Goal: Task Accomplishment & Management: Manage account settings

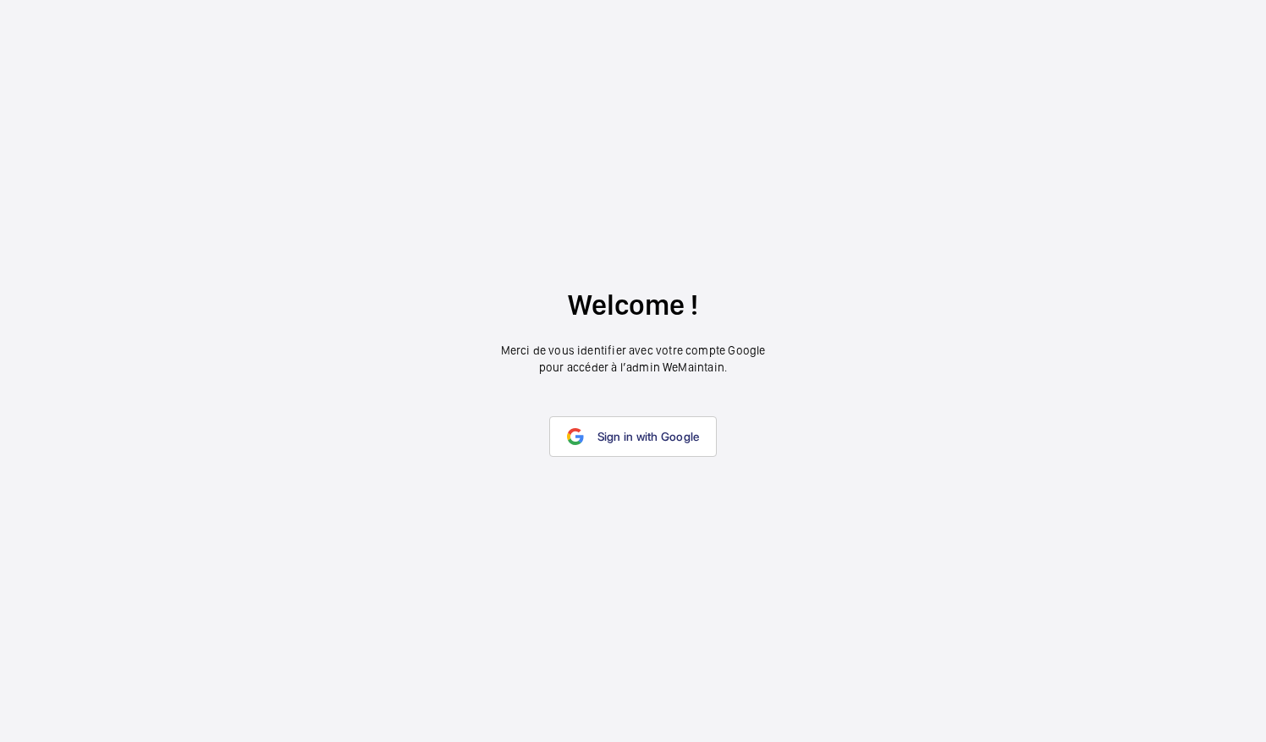
click at [639, 424] on link "Sign in with Google" at bounding box center [633, 437] width 168 height 41
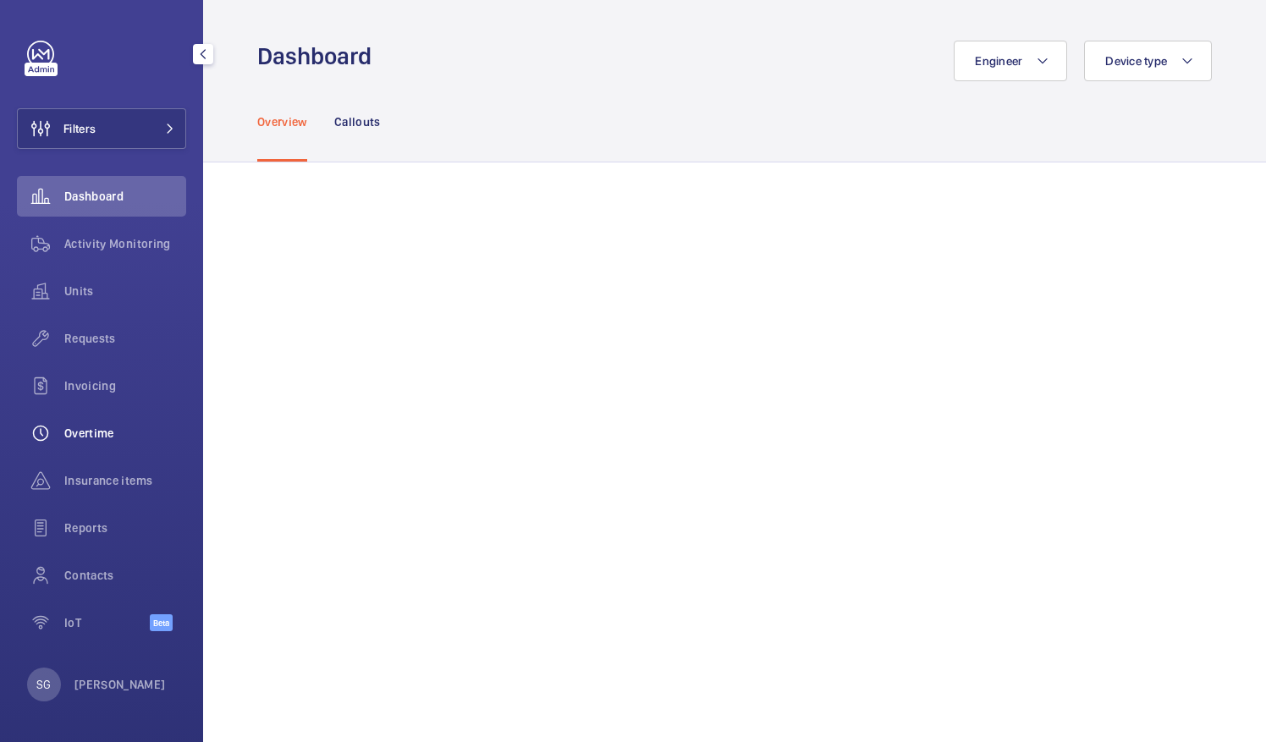
click at [137, 427] on span "Overtime" at bounding box center [125, 433] width 122 height 17
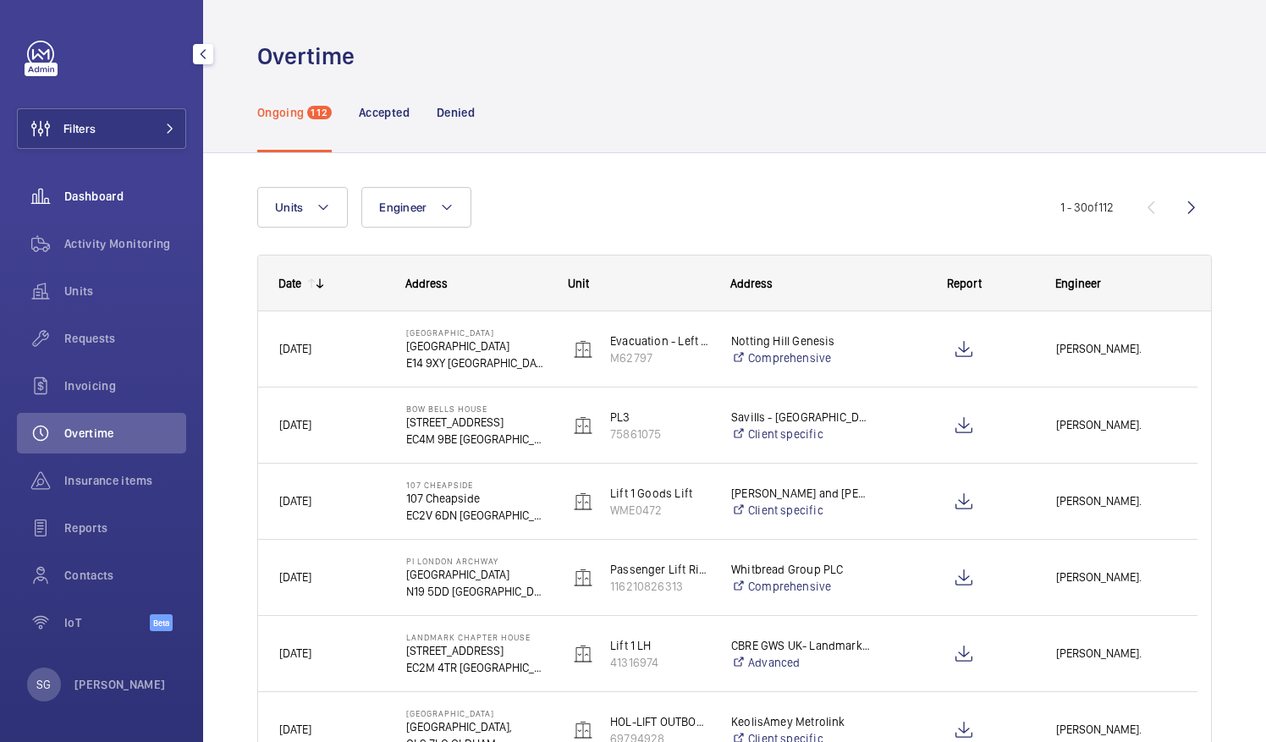
click at [72, 191] on span "Dashboard" at bounding box center [125, 196] width 122 height 17
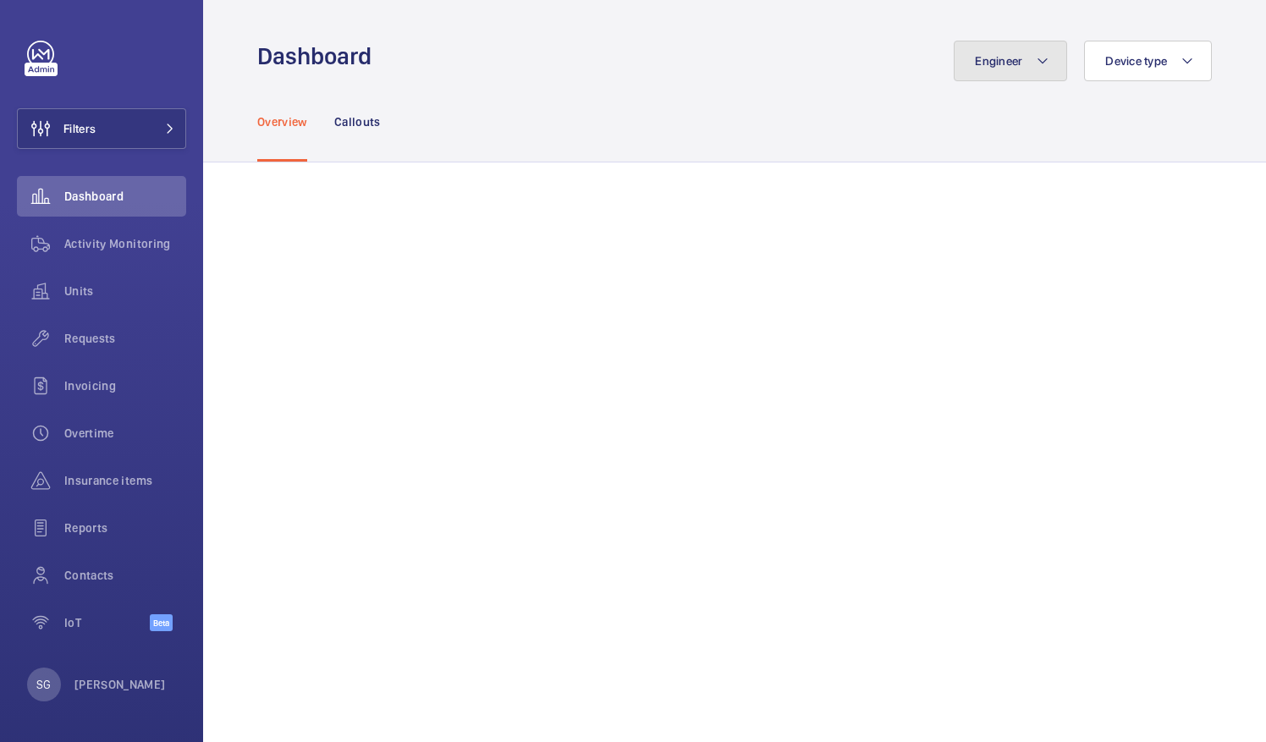
click at [1046, 63] on button "Engineer" at bounding box center [1010, 61] width 113 height 41
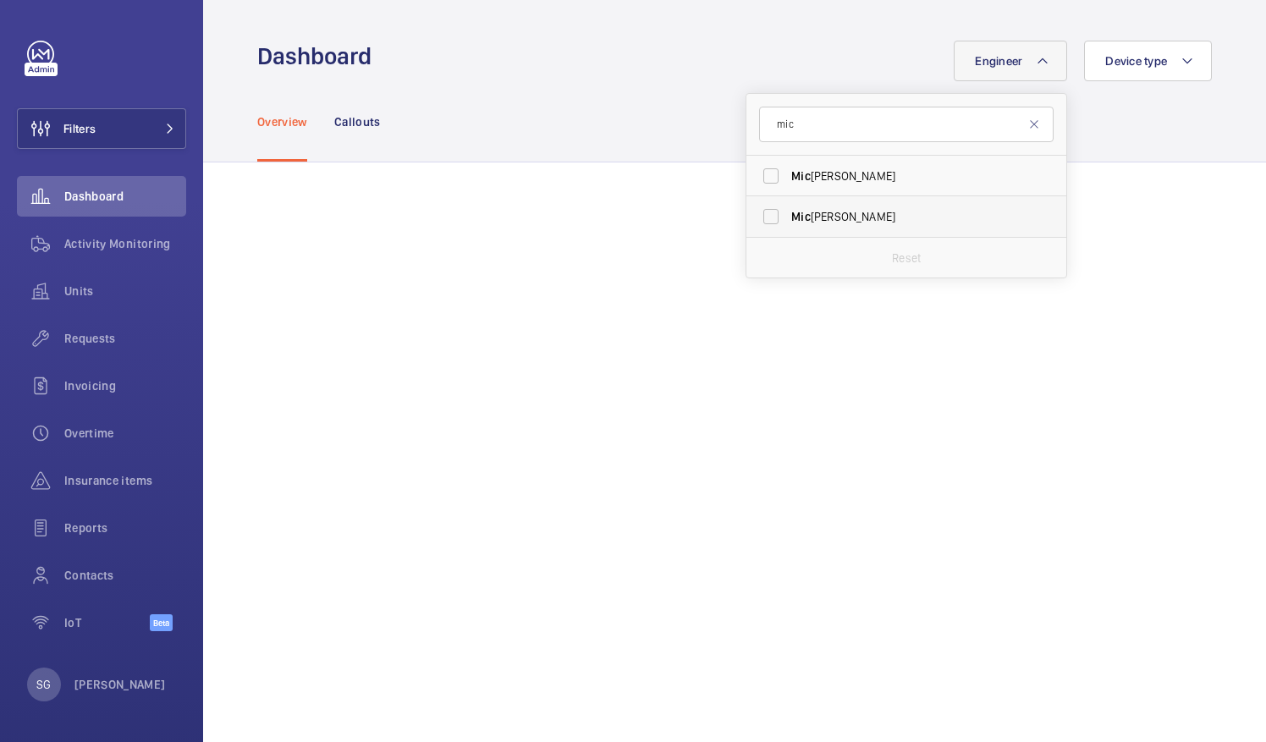
type input "mic"
click at [759, 213] on label "[PERSON_NAME]" at bounding box center [894, 216] width 295 height 41
click at [759, 213] on input "[PERSON_NAME]" at bounding box center [771, 217] width 34 height 34
click at [767, 216] on label "[PERSON_NAME]" at bounding box center [894, 216] width 295 height 41
click at [767, 216] on input "[PERSON_NAME]" at bounding box center [771, 217] width 34 height 34
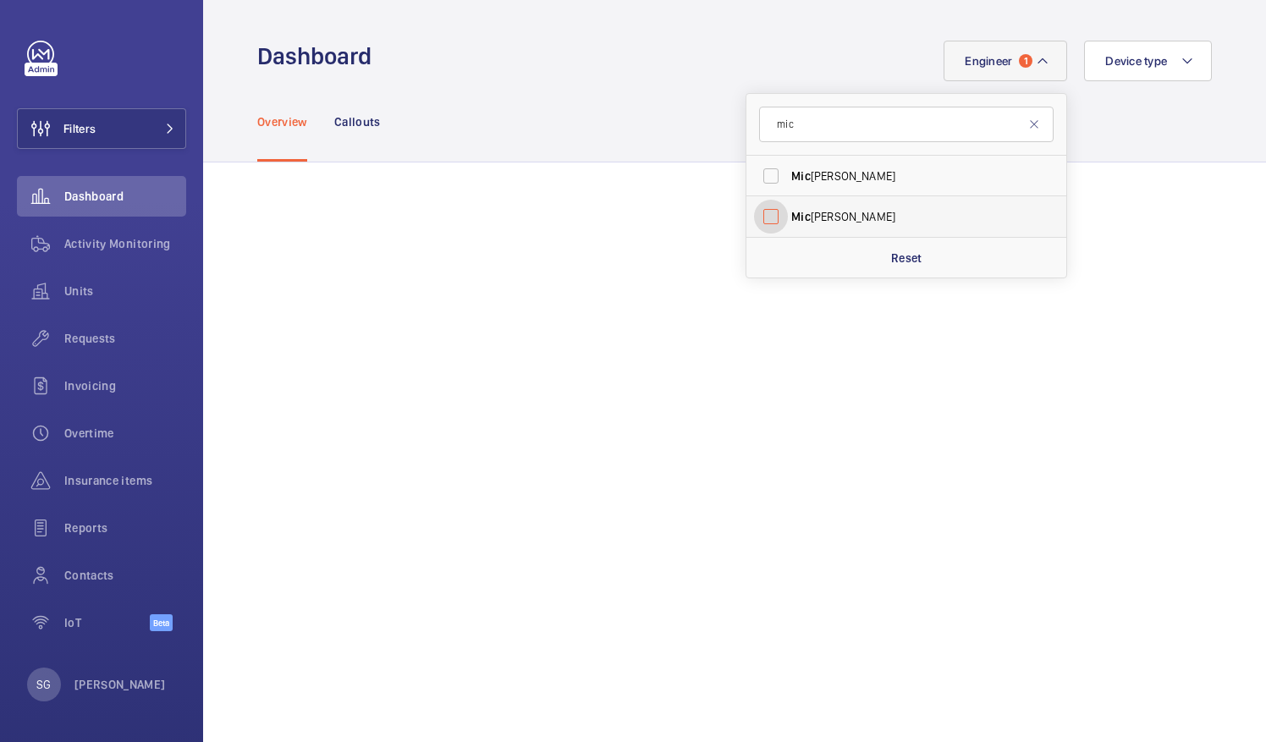
checkbox input "false"
click at [837, 114] on input "mic" at bounding box center [906, 125] width 295 height 36
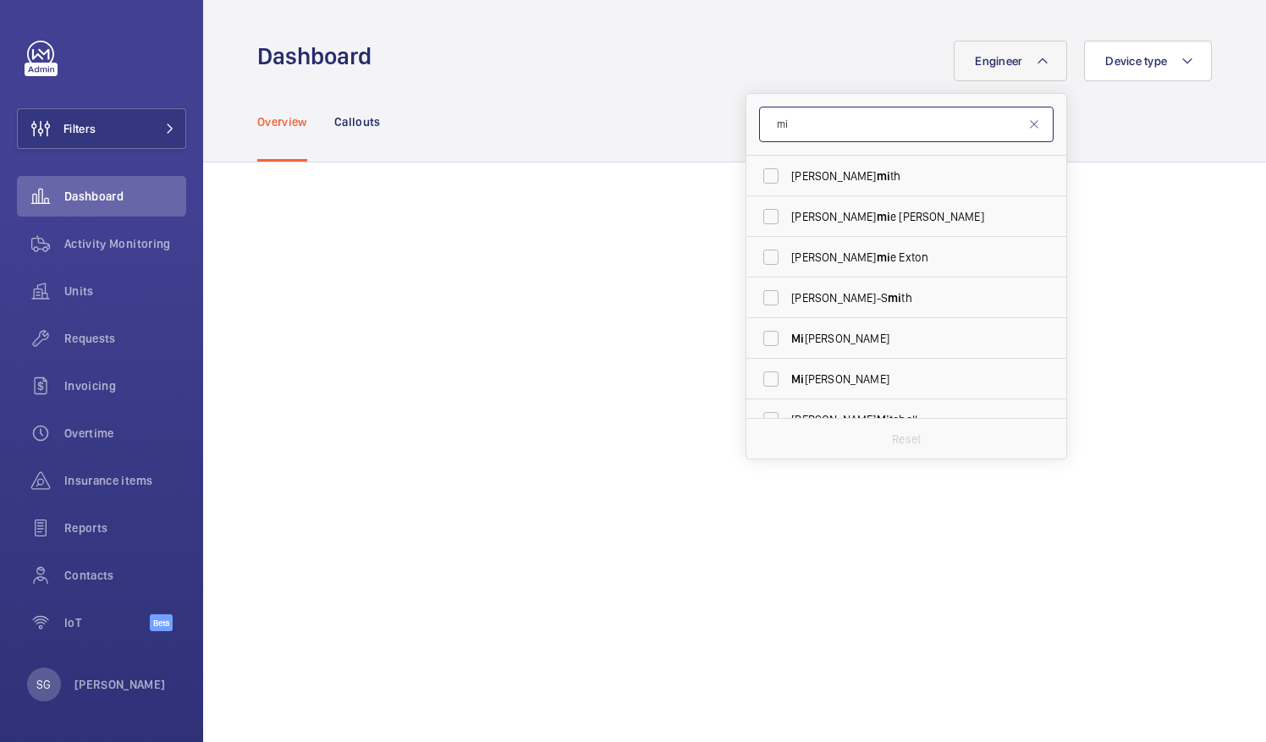
type input "m"
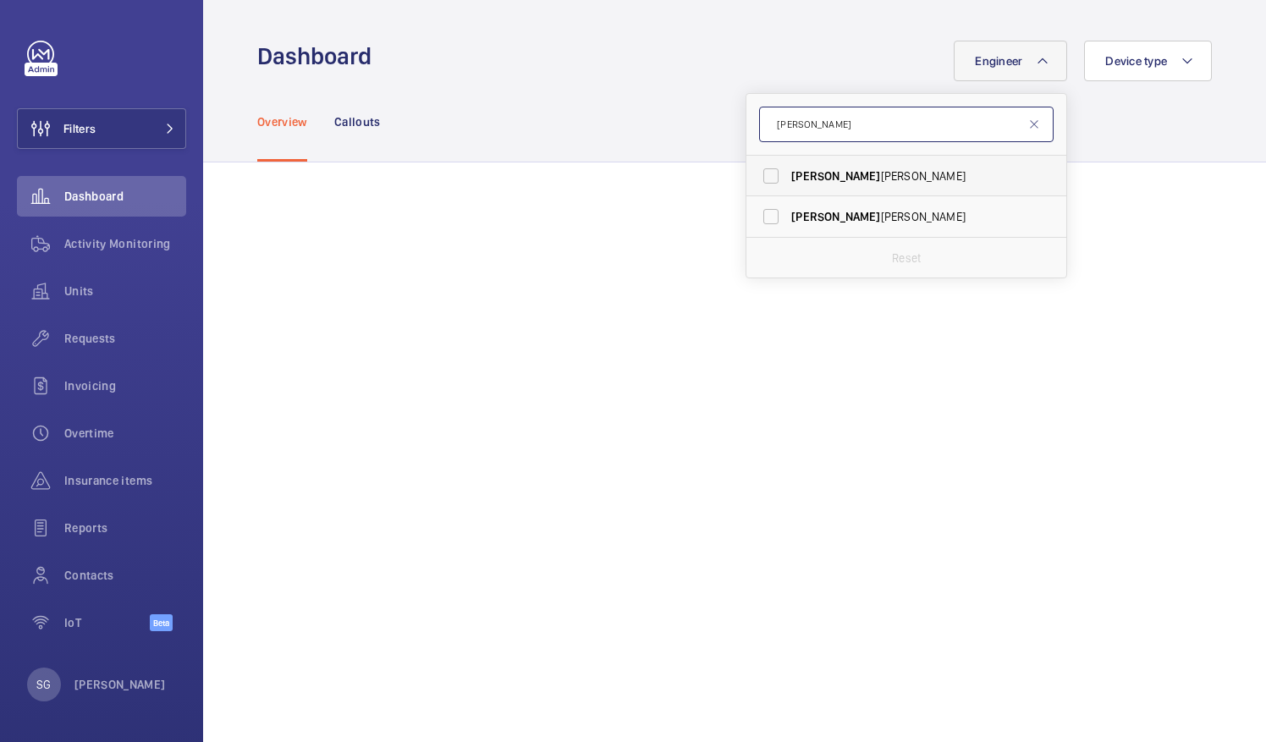
type input "[PERSON_NAME]"
click at [757, 175] on label "[PERSON_NAME]" at bounding box center [894, 176] width 295 height 41
click at [757, 175] on input "[PERSON_NAME]" at bounding box center [771, 176] width 34 height 34
click at [766, 173] on label "[PERSON_NAME]" at bounding box center [894, 176] width 295 height 41
click at [766, 173] on input "[PERSON_NAME]" at bounding box center [771, 176] width 34 height 34
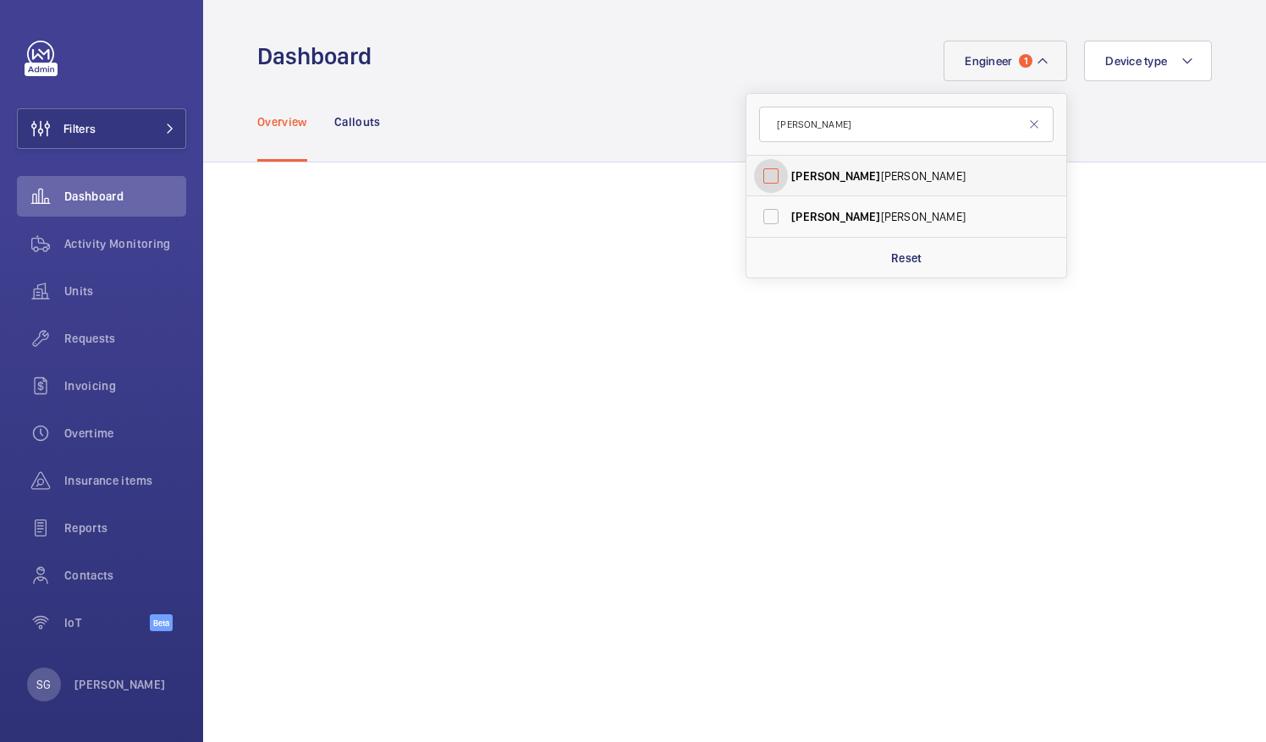
checkbox input "false"
click at [786, 123] on input "[PERSON_NAME]" at bounding box center [906, 125] width 295 height 36
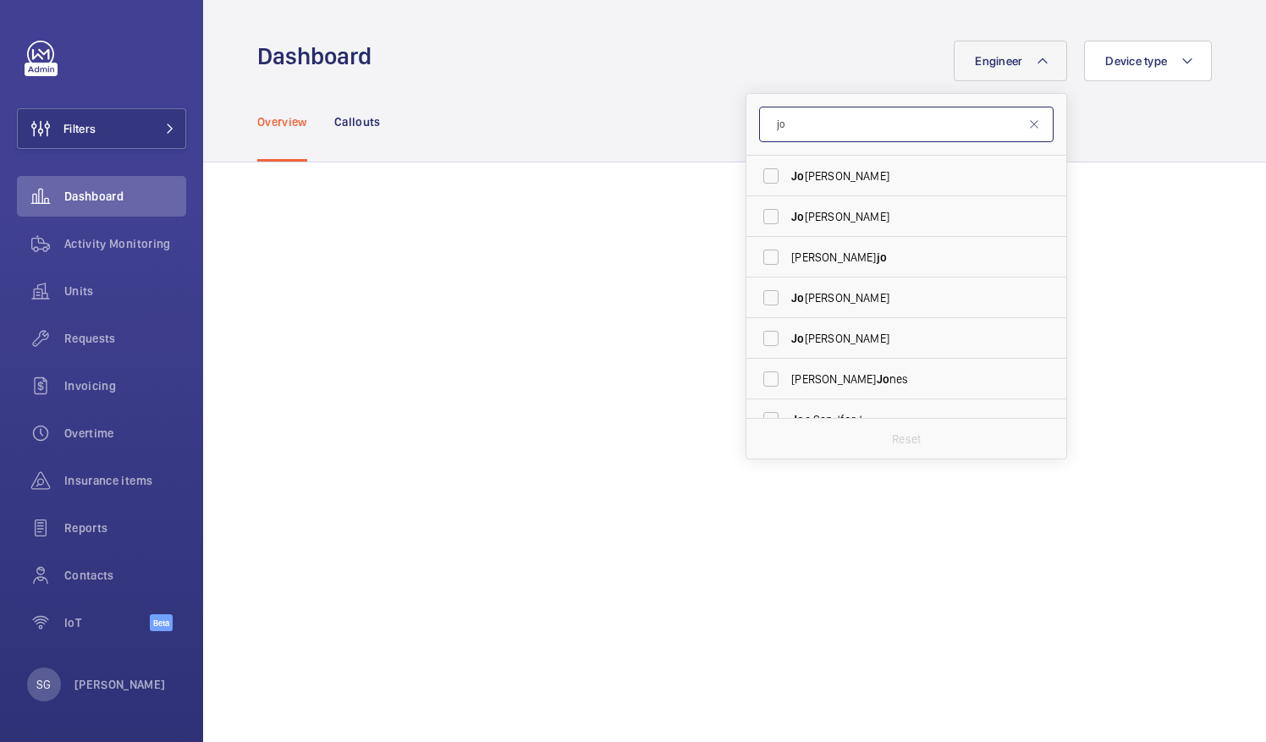
type input "j"
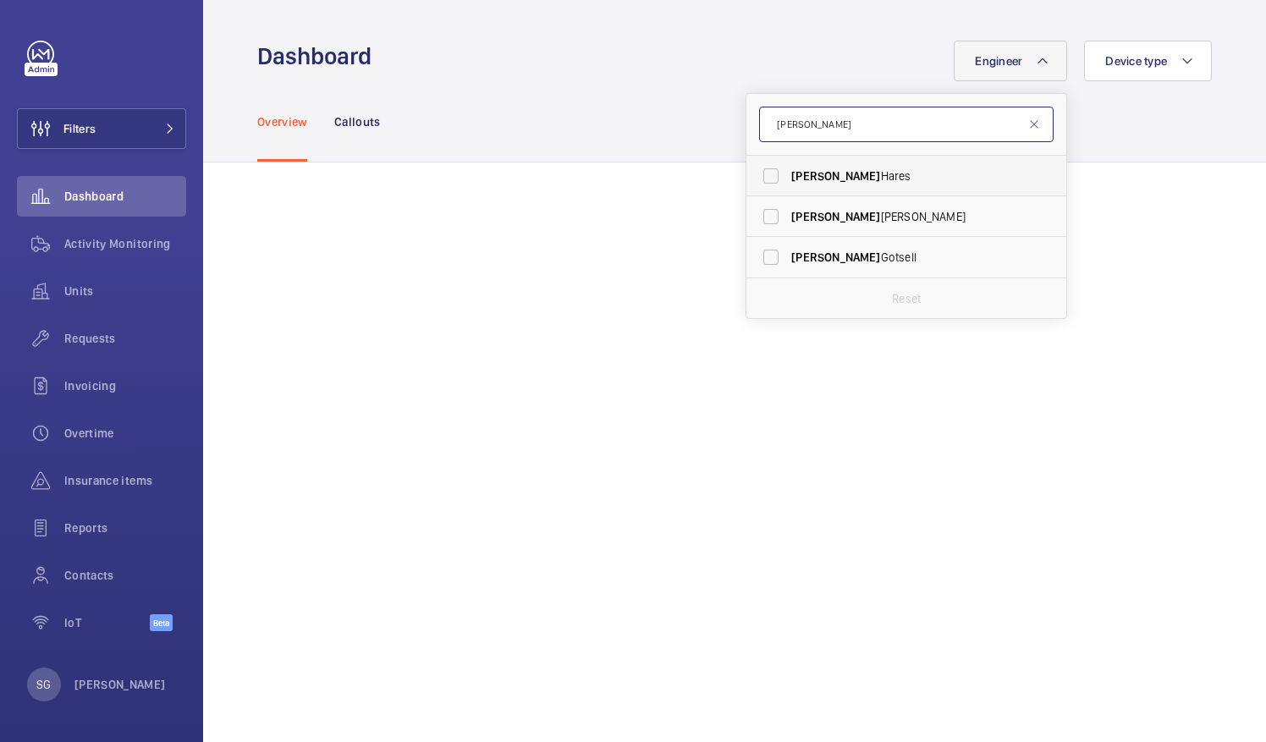
type input "[PERSON_NAME]"
click at [764, 175] on label "[PERSON_NAME]" at bounding box center [894, 176] width 295 height 41
click at [764, 175] on input "[PERSON_NAME]" at bounding box center [771, 176] width 34 height 34
click at [759, 168] on label "[PERSON_NAME]" at bounding box center [894, 176] width 295 height 41
click at [759, 168] on input "[PERSON_NAME]" at bounding box center [771, 176] width 34 height 34
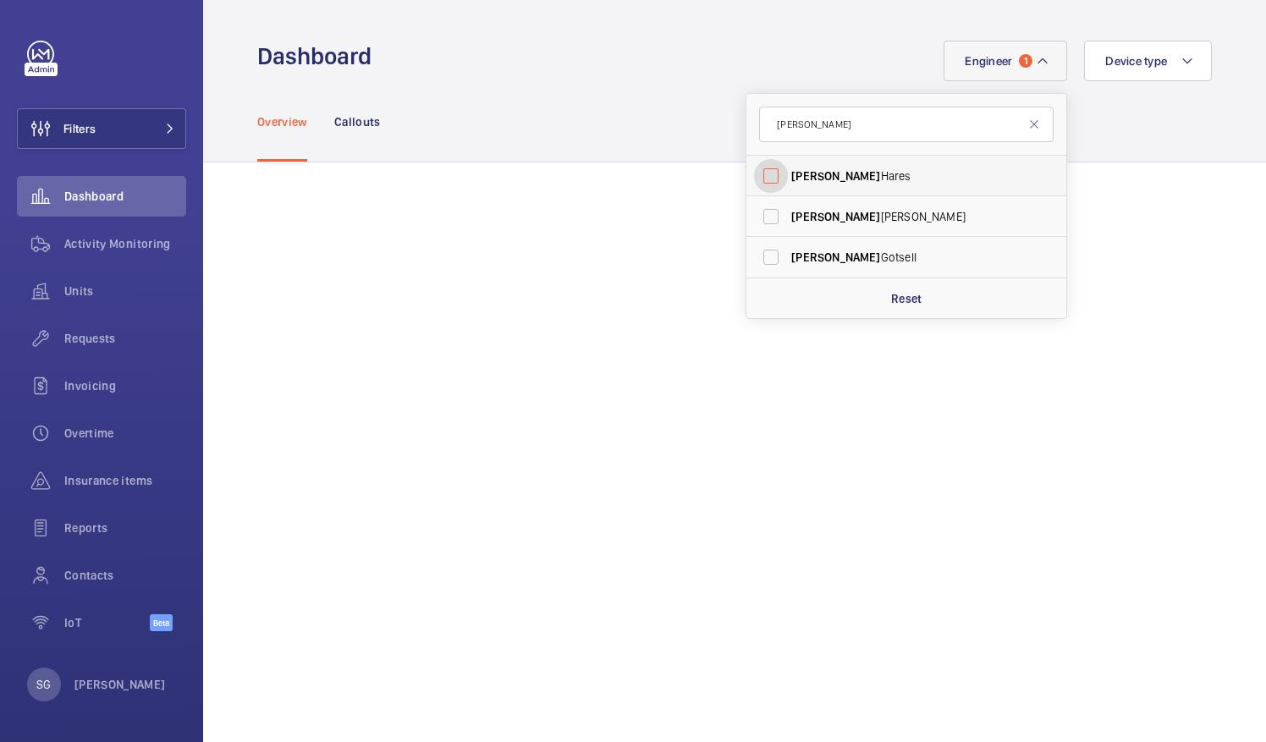
checkbox input "false"
click at [797, 127] on input "[PERSON_NAME]" at bounding box center [906, 125] width 295 height 36
type input "s"
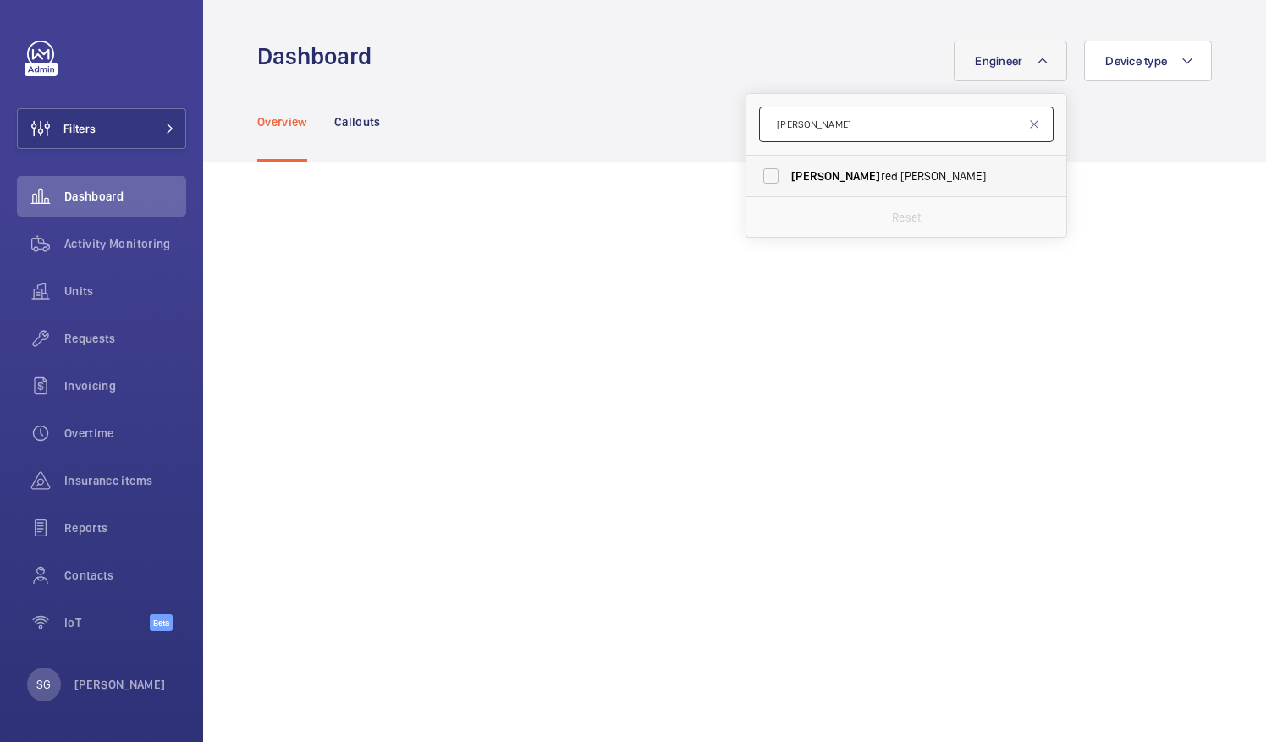
type input "[PERSON_NAME]"
click at [756, 185] on label "[PERSON_NAME]" at bounding box center [894, 176] width 295 height 41
click at [756, 185] on input "[PERSON_NAME]" at bounding box center [771, 176] width 34 height 34
click at [762, 176] on label "[PERSON_NAME]" at bounding box center [894, 176] width 295 height 41
click at [762, 176] on input "[PERSON_NAME]" at bounding box center [771, 176] width 34 height 34
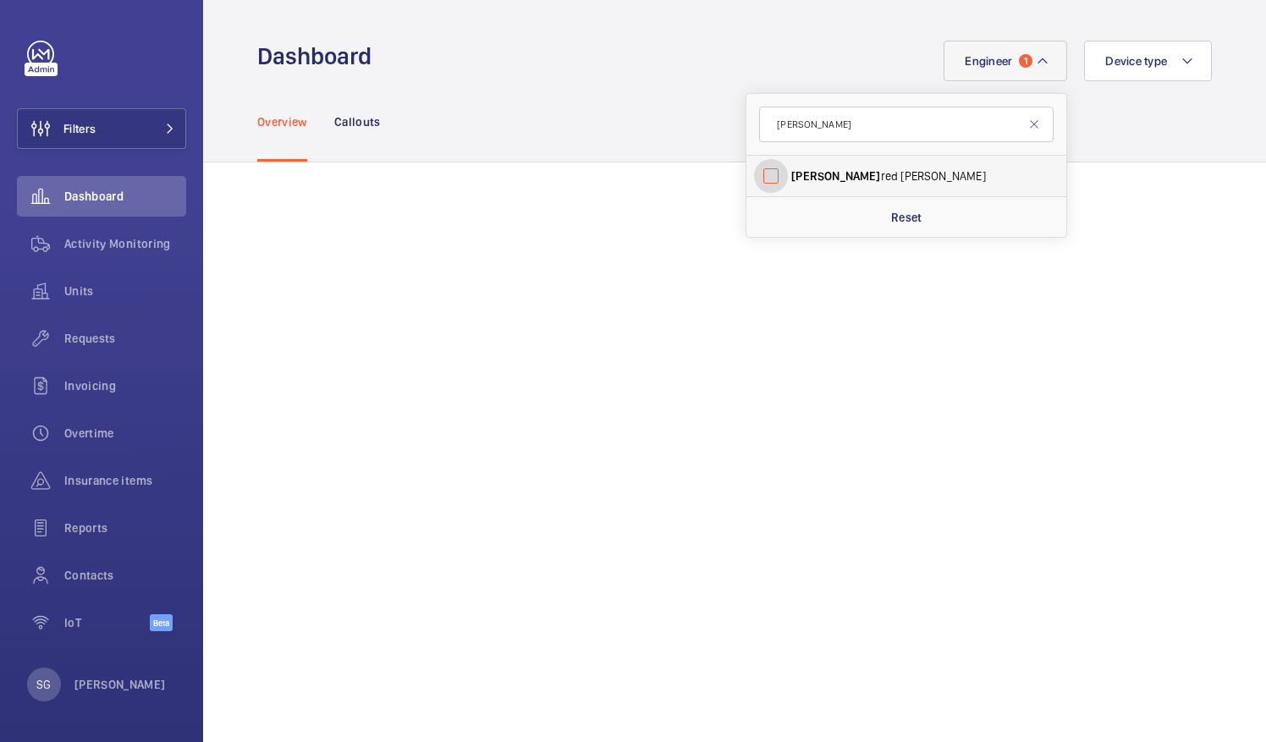
checkbox input "false"
click at [799, 135] on input "[PERSON_NAME]" at bounding box center [906, 125] width 295 height 36
type input "a"
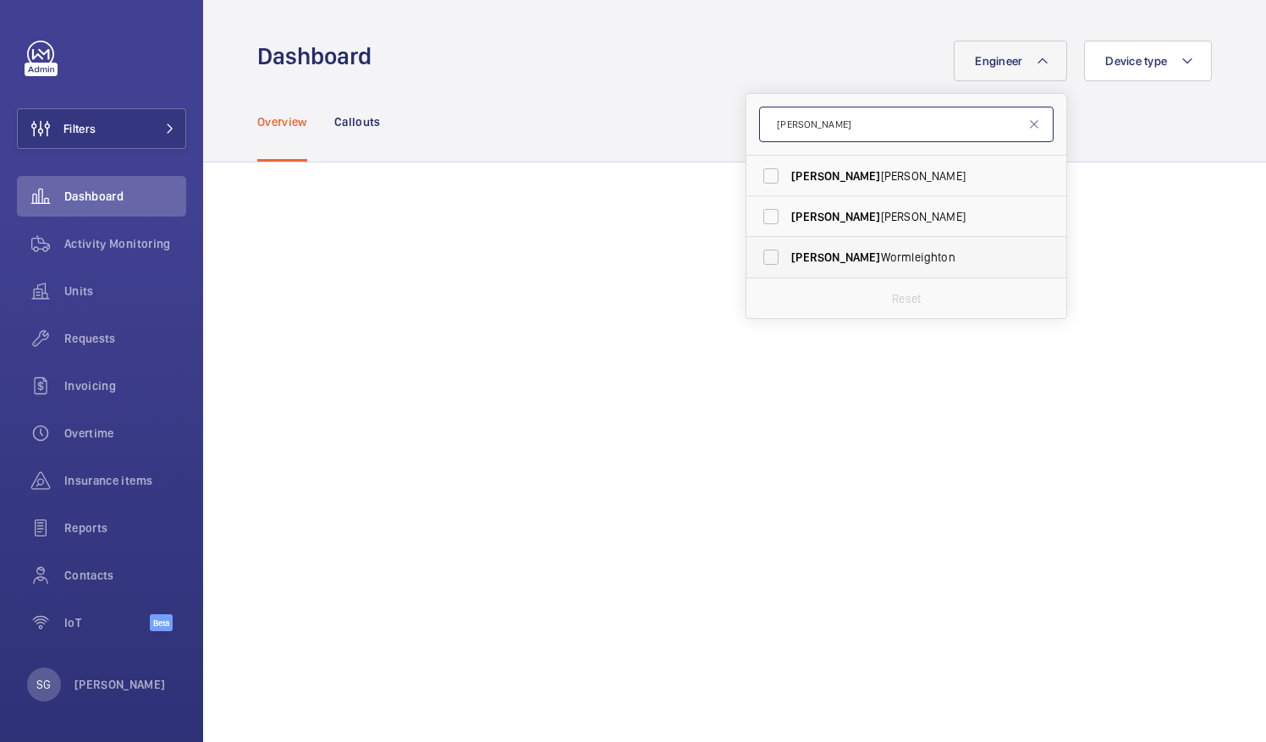
type input "[PERSON_NAME]"
click at [765, 253] on label "[PERSON_NAME]" at bounding box center [894, 257] width 295 height 41
click at [765, 253] on input "[PERSON_NAME]" at bounding box center [771, 257] width 34 height 34
click at [764, 258] on label "[PERSON_NAME]" at bounding box center [894, 257] width 295 height 41
click at [764, 258] on input "[PERSON_NAME]" at bounding box center [771, 257] width 34 height 34
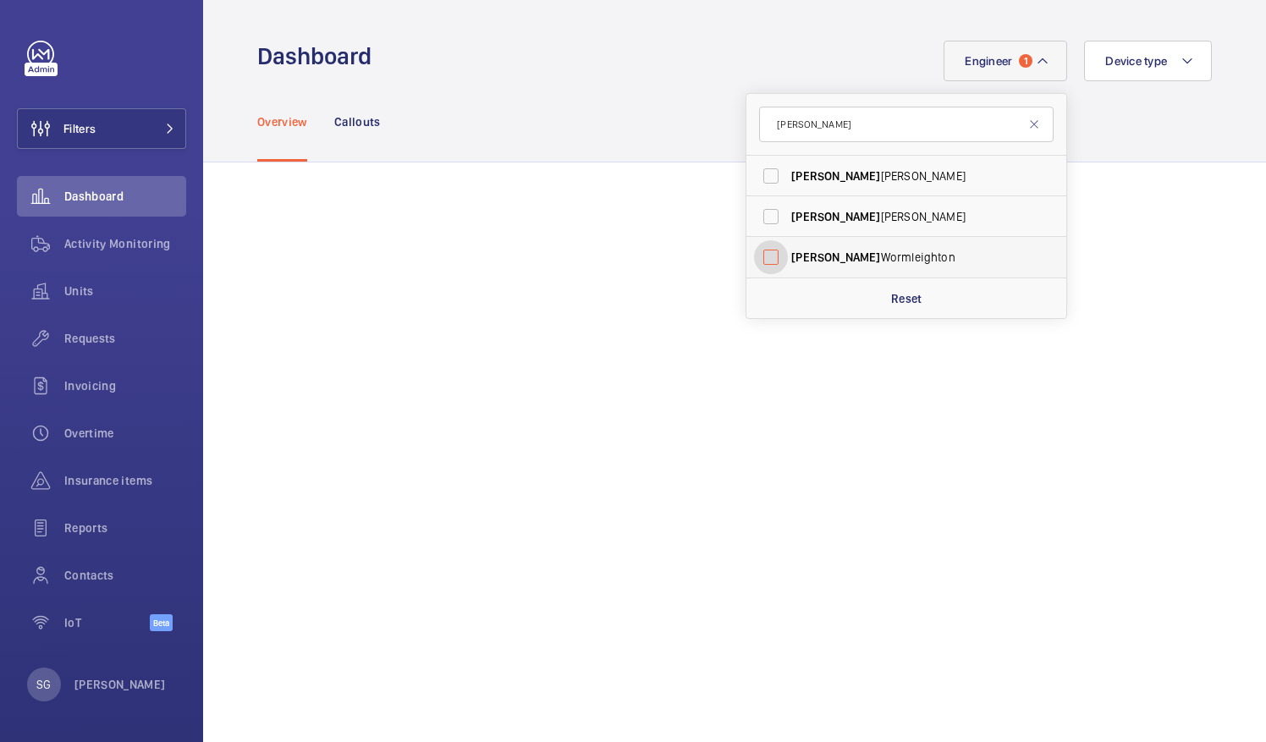
checkbox input "false"
click at [804, 128] on input "[PERSON_NAME]" at bounding box center [906, 125] width 295 height 36
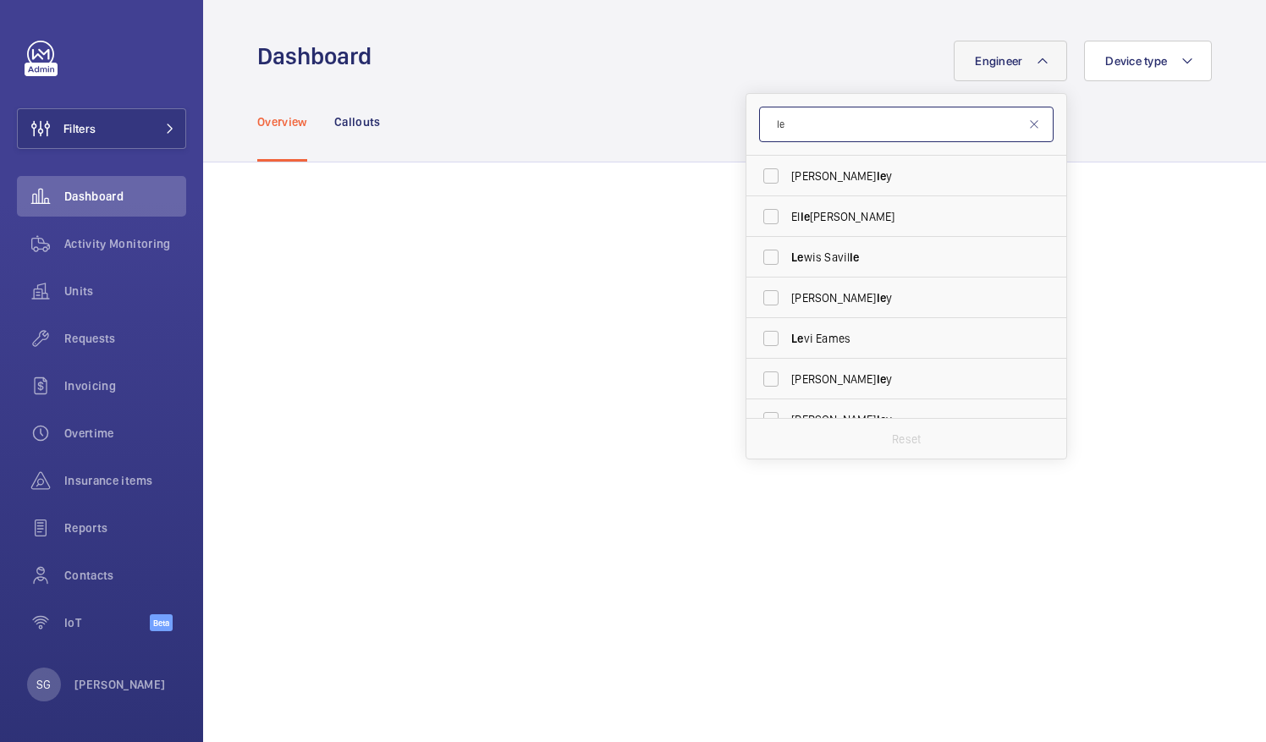
type input "l"
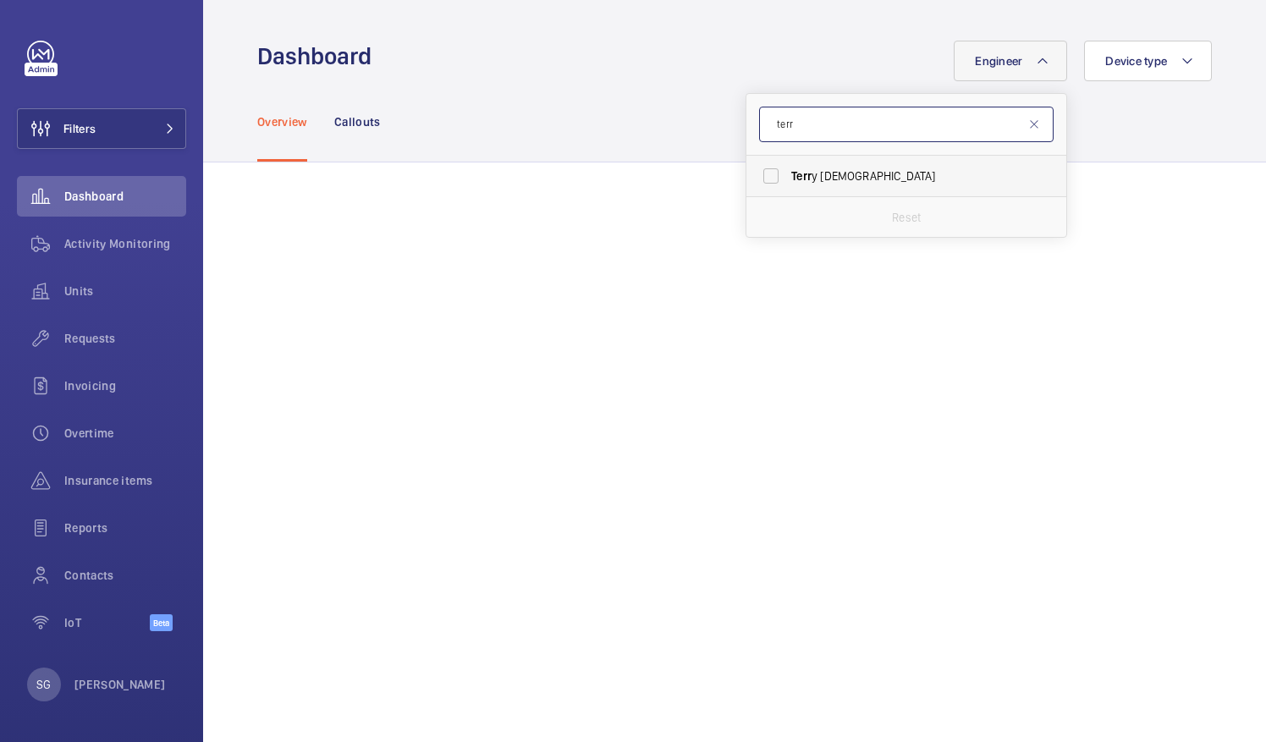
type input "terr"
click at [754, 183] on label "Terr y French" at bounding box center [894, 176] width 295 height 41
click at [754, 183] on input "Terr y French" at bounding box center [771, 176] width 34 height 34
click at [764, 167] on label "Terr y French" at bounding box center [894, 176] width 295 height 41
click at [764, 167] on input "Terr y French" at bounding box center [771, 176] width 34 height 34
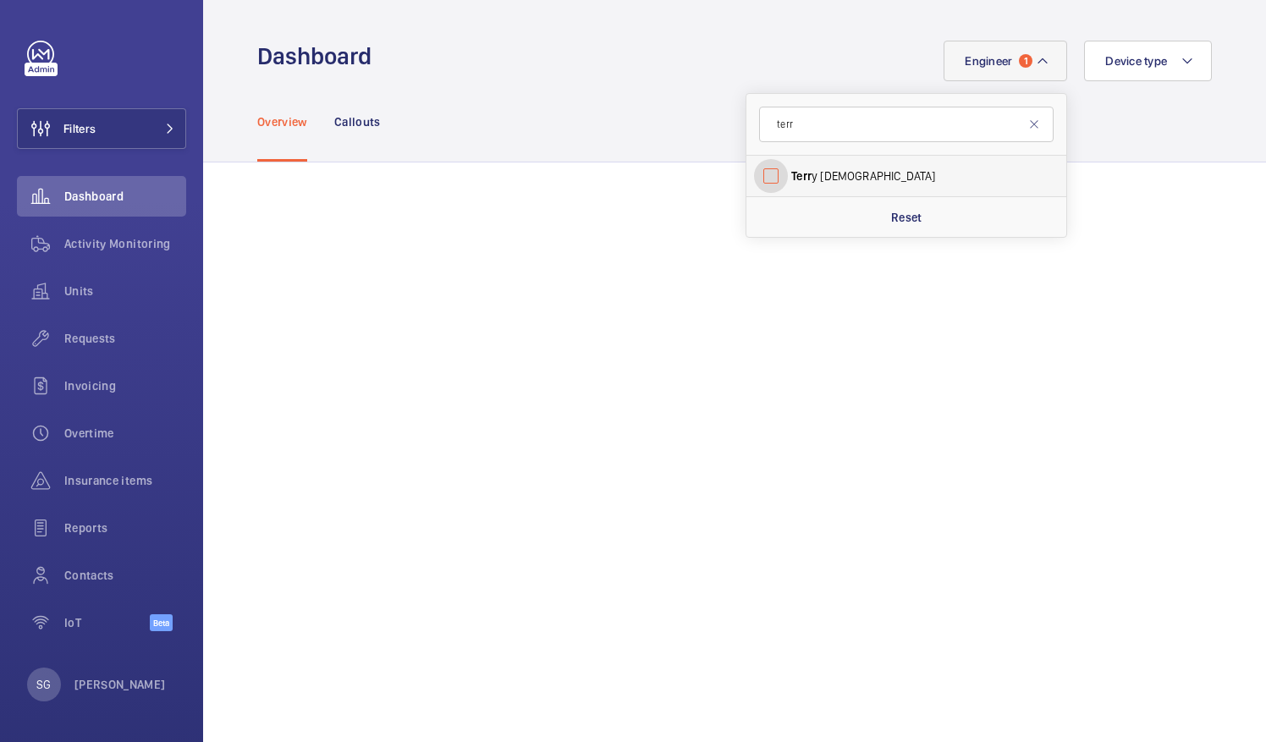
checkbox input "false"
click at [806, 132] on input "terr" at bounding box center [906, 125] width 295 height 36
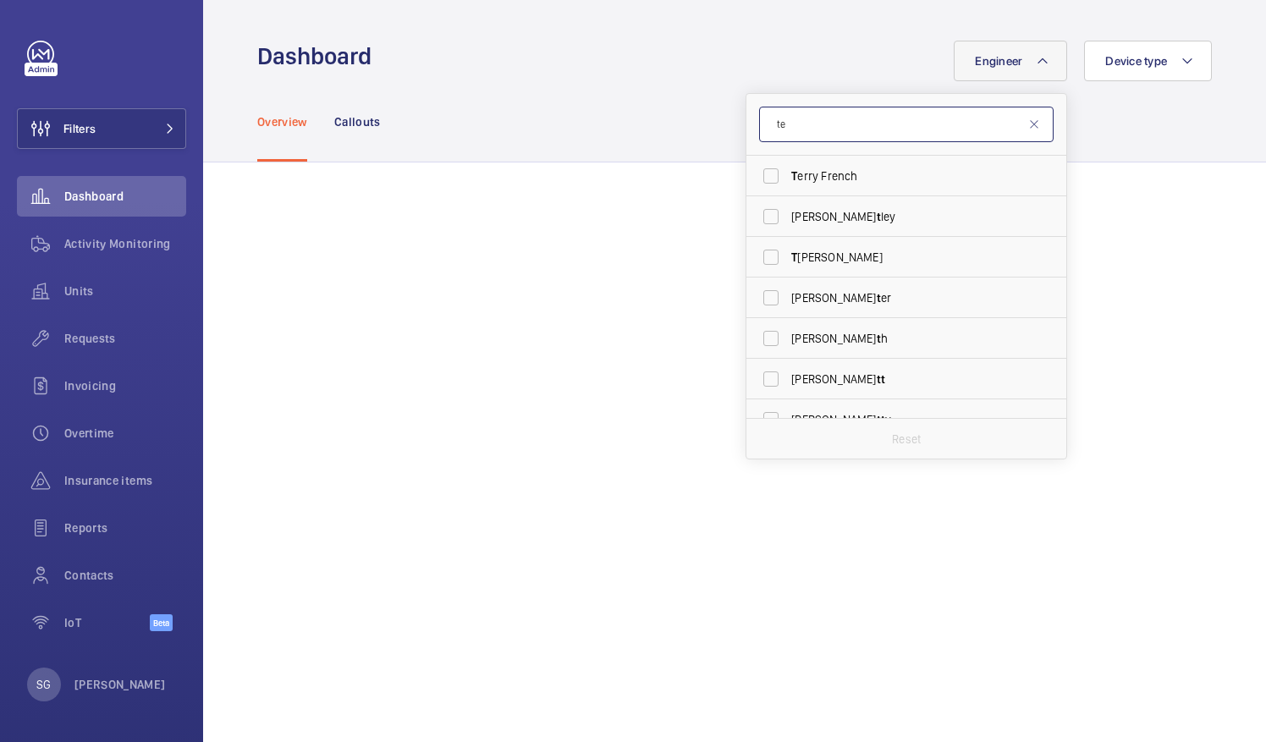
type input "t"
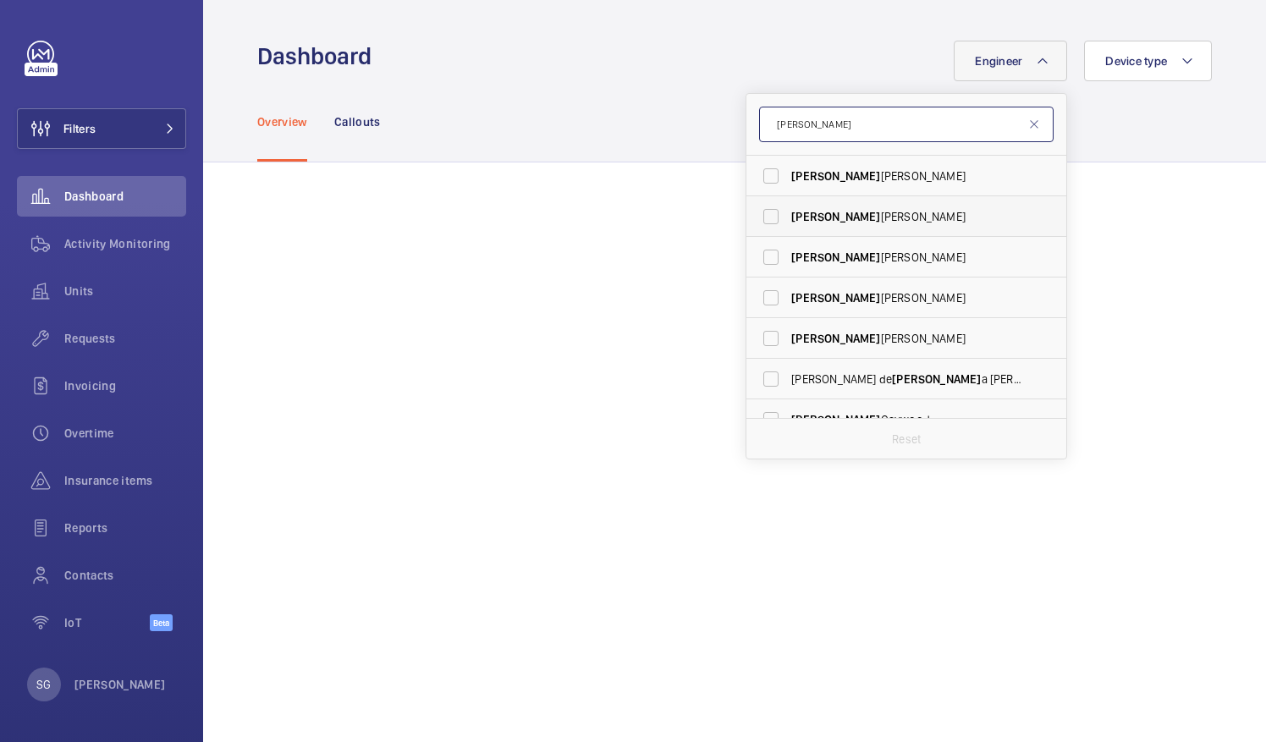
type input "[PERSON_NAME]"
click at [767, 219] on label "[PERSON_NAME]" at bounding box center [894, 216] width 295 height 41
click at [767, 219] on input "[PERSON_NAME]" at bounding box center [771, 217] width 34 height 34
click at [760, 209] on label "[PERSON_NAME]" at bounding box center [894, 216] width 295 height 41
click at [760, 209] on input "[PERSON_NAME]" at bounding box center [771, 217] width 34 height 34
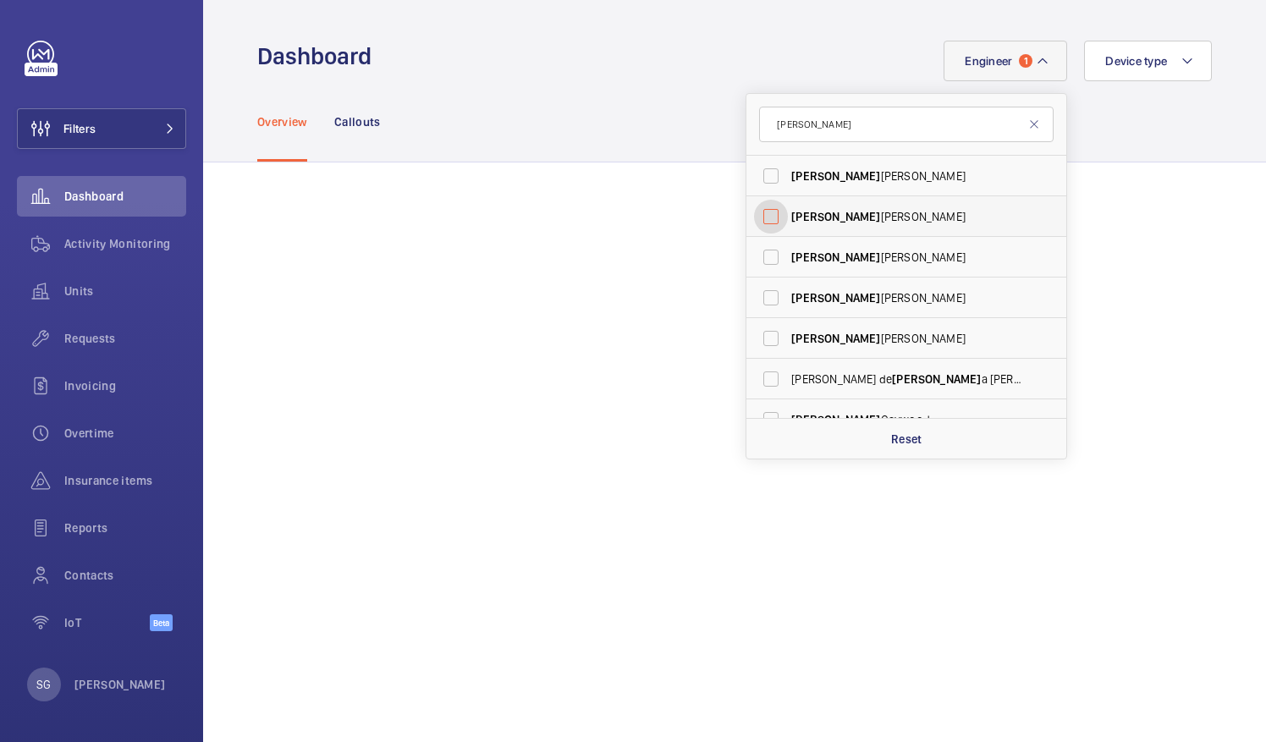
checkbox input "false"
click at [815, 134] on input "[PERSON_NAME]" at bounding box center [906, 125] width 295 height 36
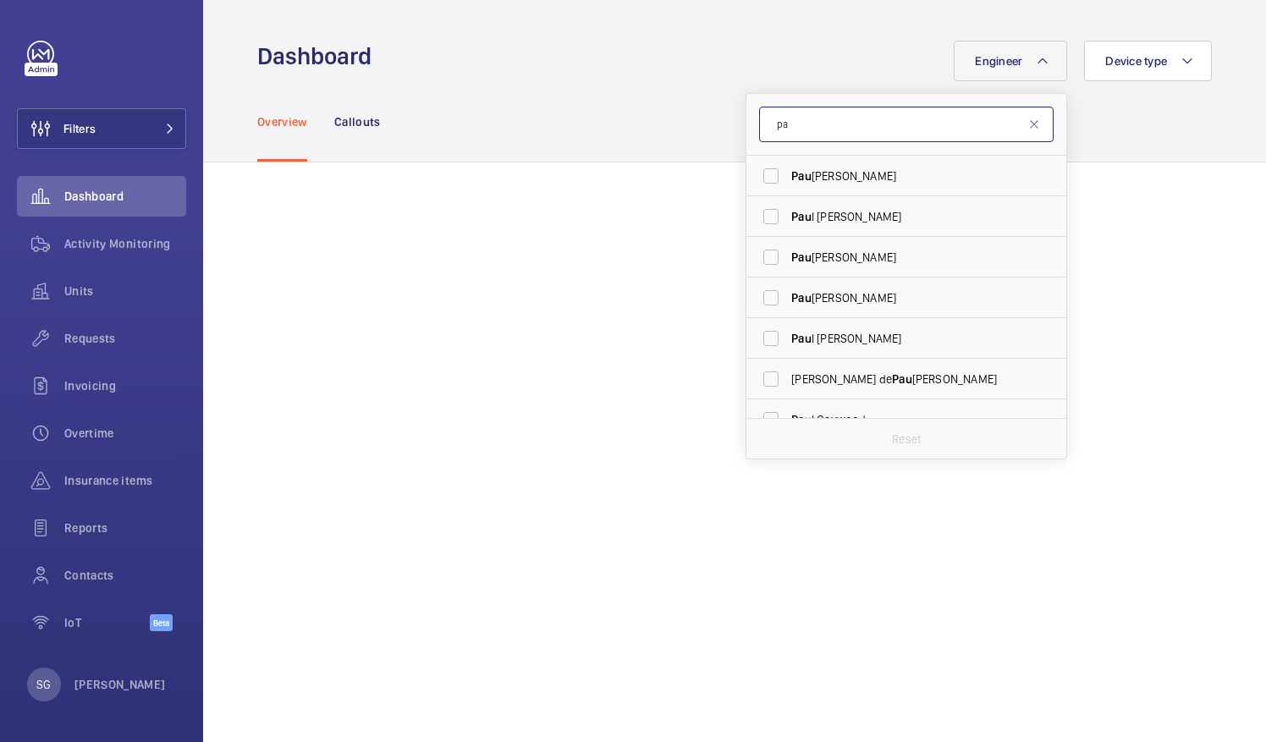
type input "p"
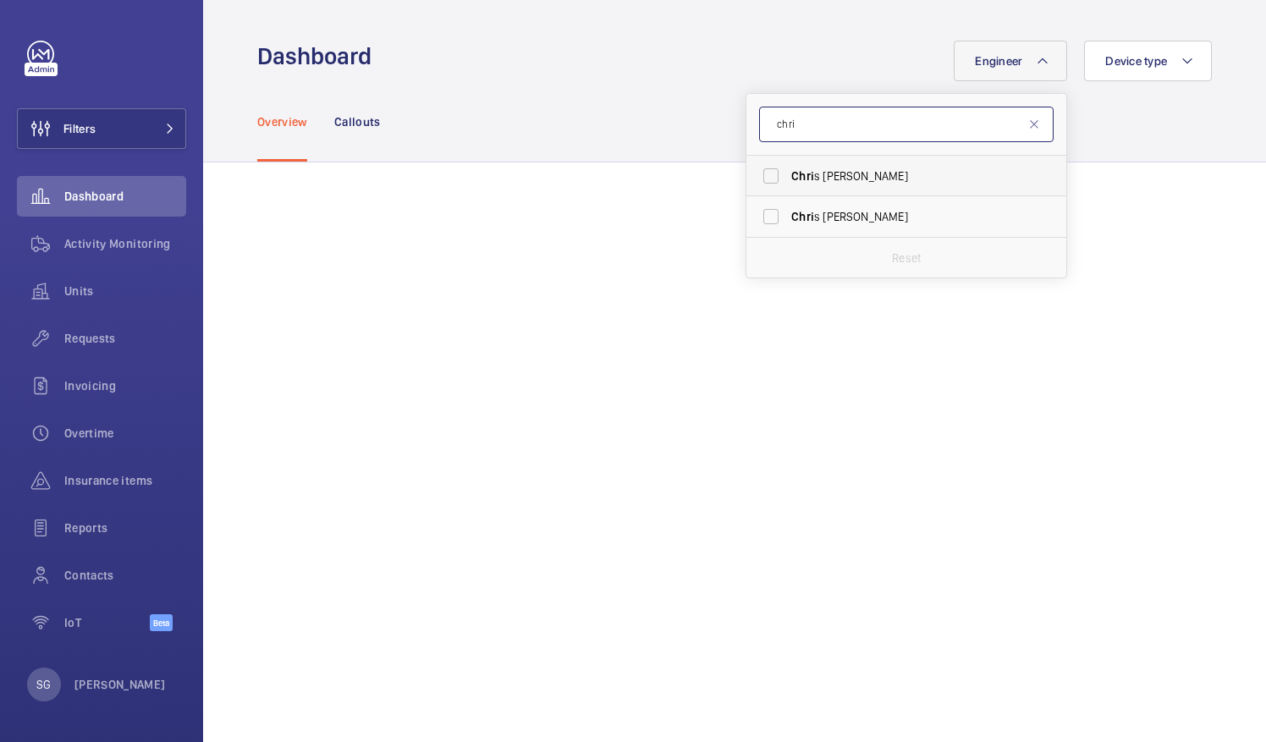
type input "chri"
click at [755, 178] on label "[PERSON_NAME]" at bounding box center [894, 176] width 295 height 41
click at [755, 178] on input "[PERSON_NAME]" at bounding box center [771, 176] width 34 height 34
click at [767, 173] on label "[PERSON_NAME]" at bounding box center [894, 176] width 295 height 41
click at [767, 173] on input "[PERSON_NAME]" at bounding box center [771, 176] width 34 height 34
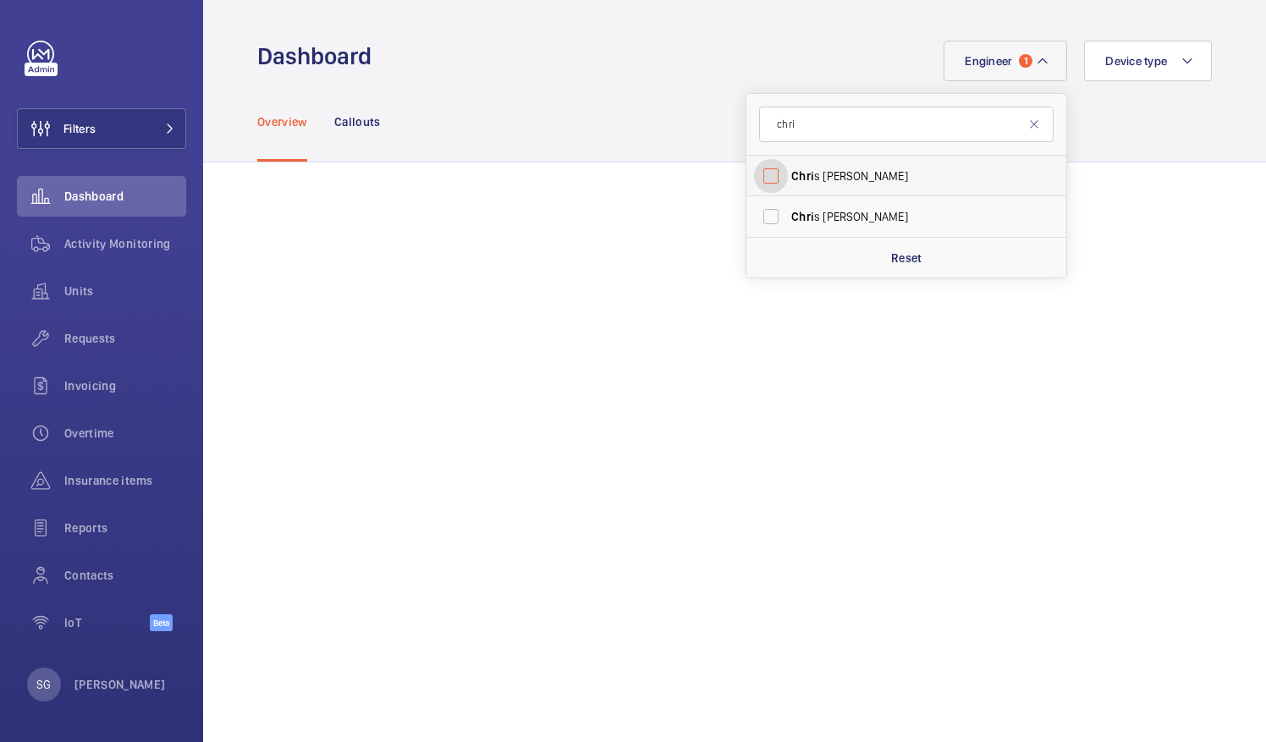
checkbox input "false"
click at [834, 130] on input "chri" at bounding box center [906, 125] width 295 height 36
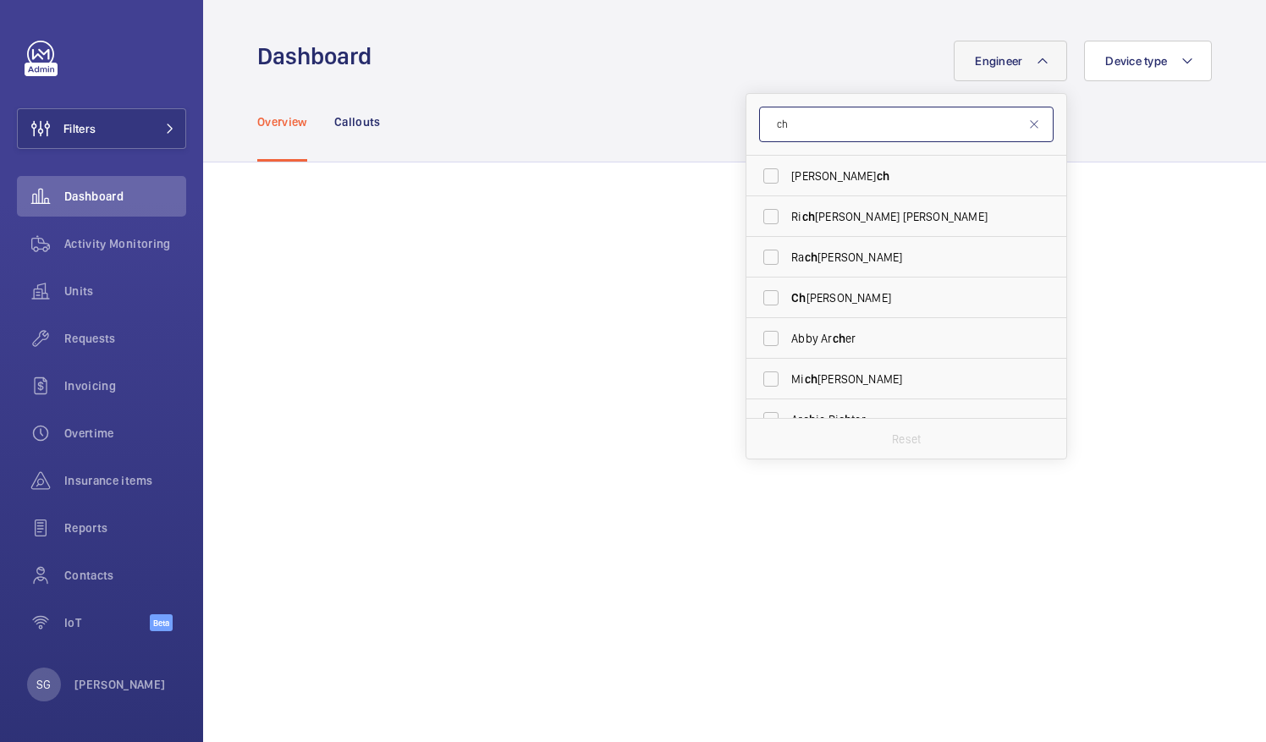
type input "c"
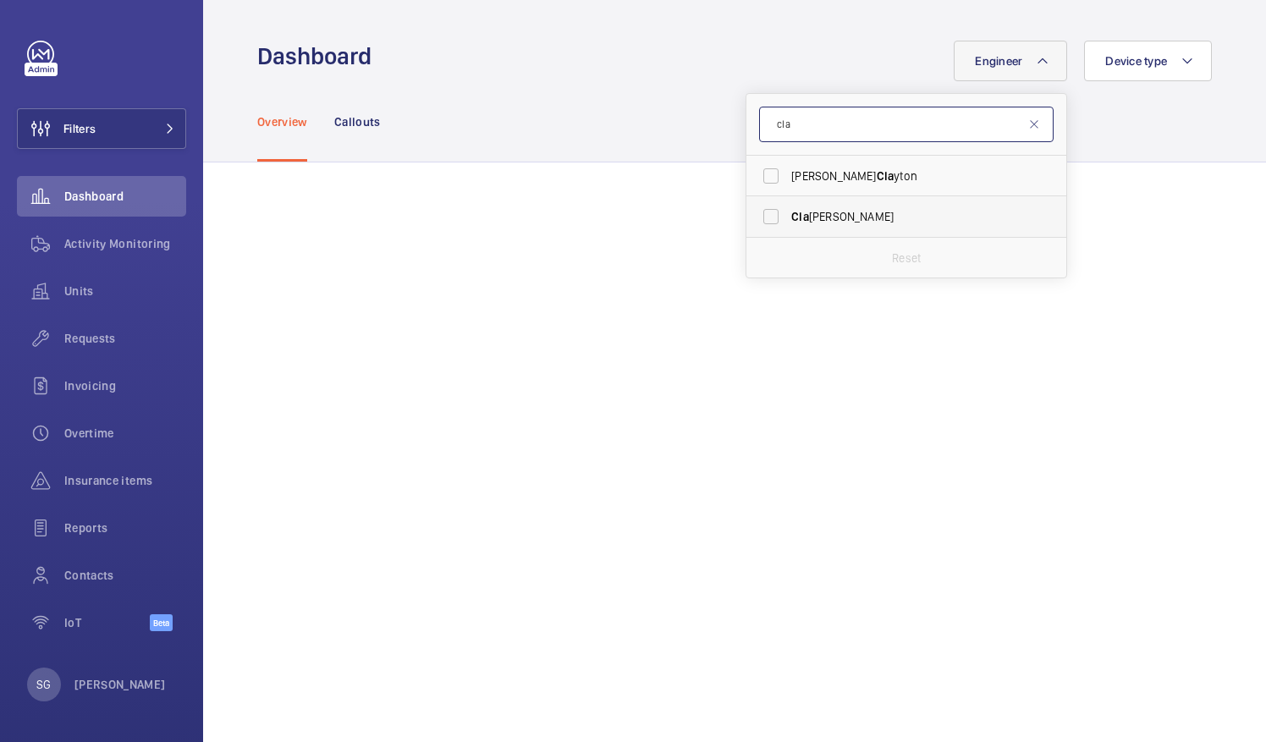
type input "cla"
click at [759, 225] on label "Cla [PERSON_NAME]" at bounding box center [894, 216] width 295 height 41
click at [759, 225] on input "Cla [PERSON_NAME]" at bounding box center [771, 217] width 34 height 34
click at [762, 218] on label "Cla [PERSON_NAME]" at bounding box center [894, 216] width 295 height 41
click at [762, 218] on input "Cla [PERSON_NAME]" at bounding box center [771, 217] width 34 height 34
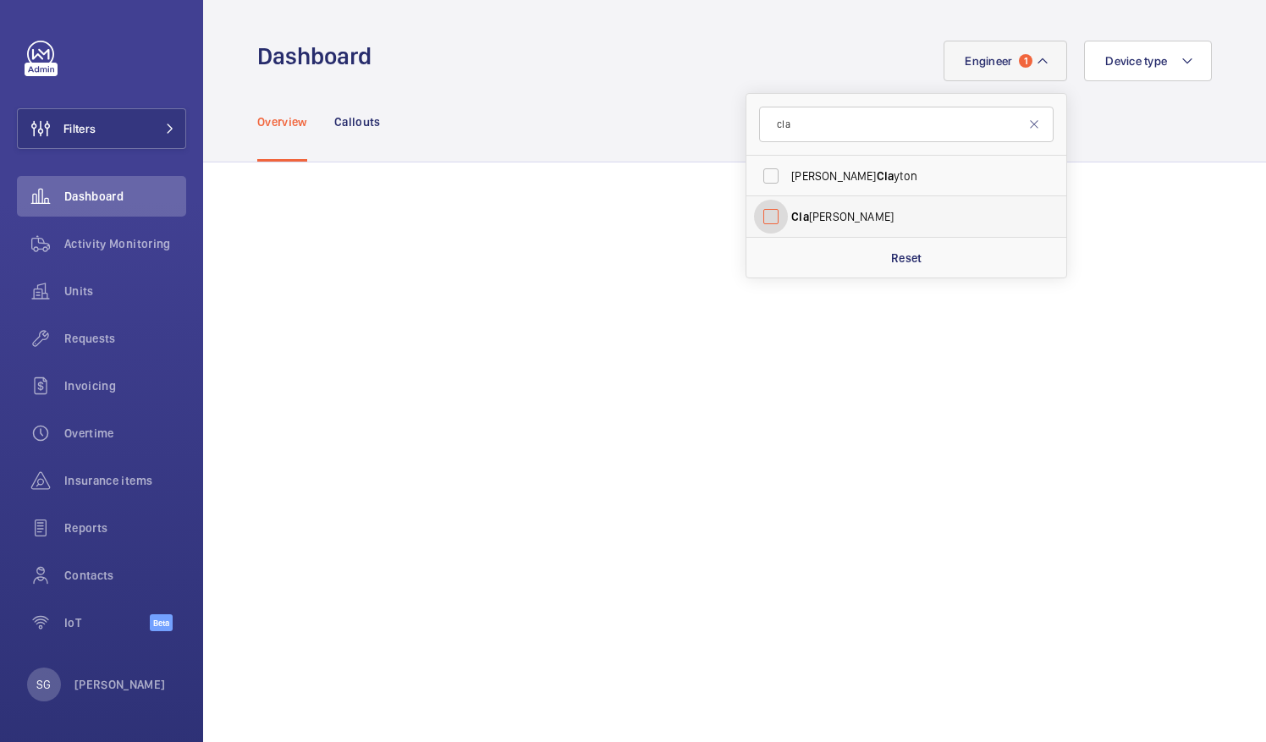
checkbox input "false"
click at [825, 125] on input "cla" at bounding box center [906, 125] width 295 height 36
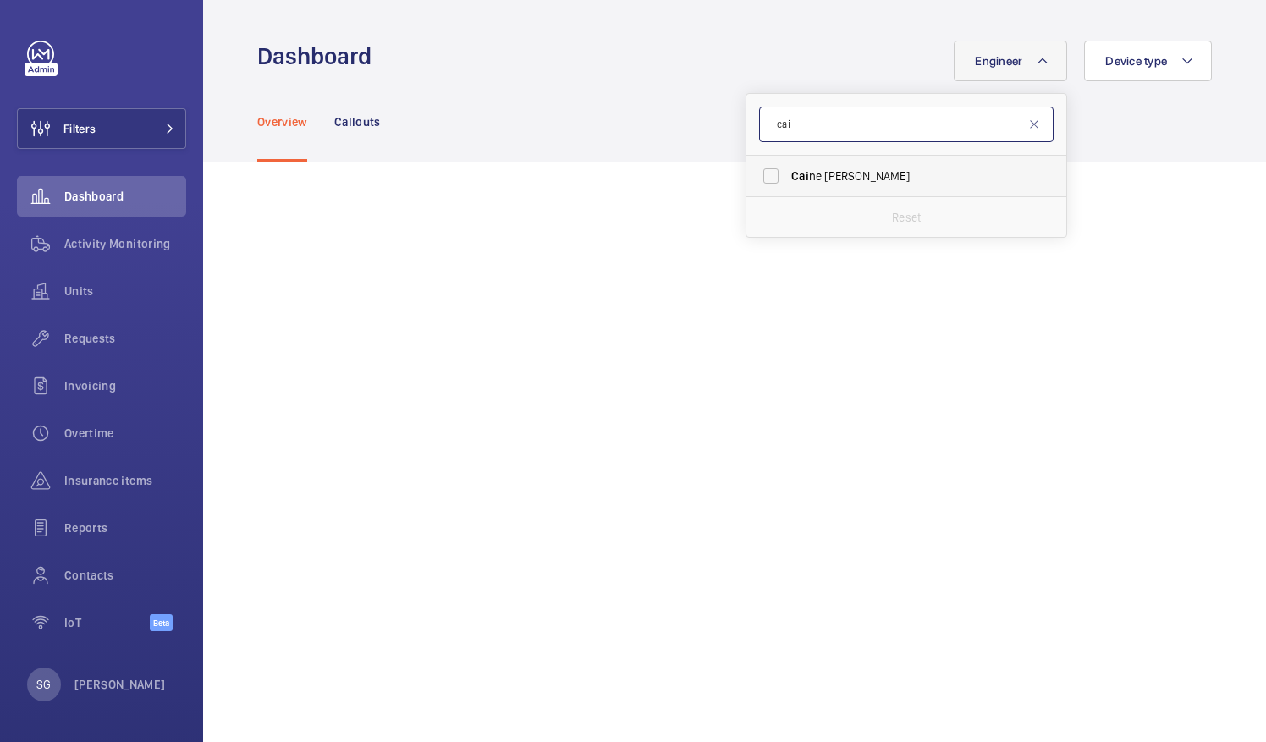
type input "cai"
click at [762, 178] on label "[PERSON_NAME]" at bounding box center [894, 176] width 295 height 41
click at [762, 178] on input "[PERSON_NAME]" at bounding box center [771, 176] width 34 height 34
click at [761, 178] on label "[PERSON_NAME]" at bounding box center [894, 176] width 295 height 41
click at [761, 178] on input "[PERSON_NAME]" at bounding box center [771, 176] width 34 height 34
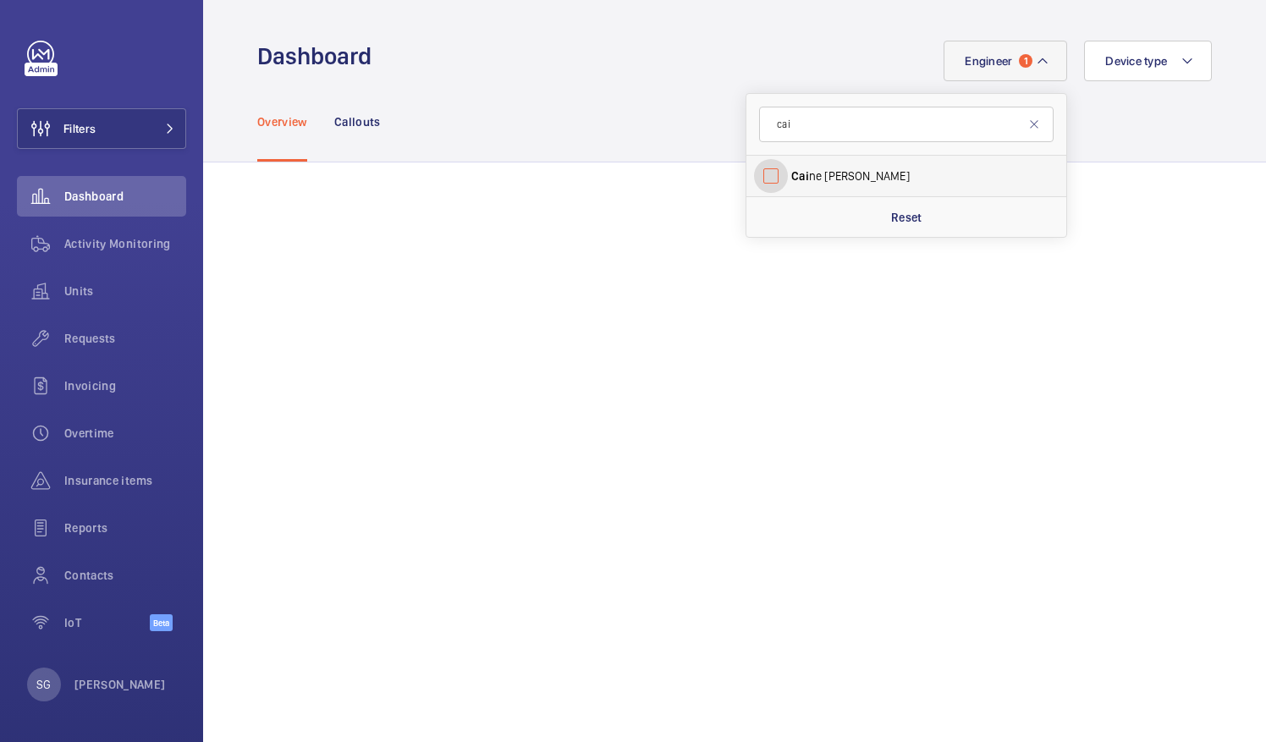
checkbox input "false"
click at [794, 121] on input "cai" at bounding box center [906, 125] width 295 height 36
type input "c"
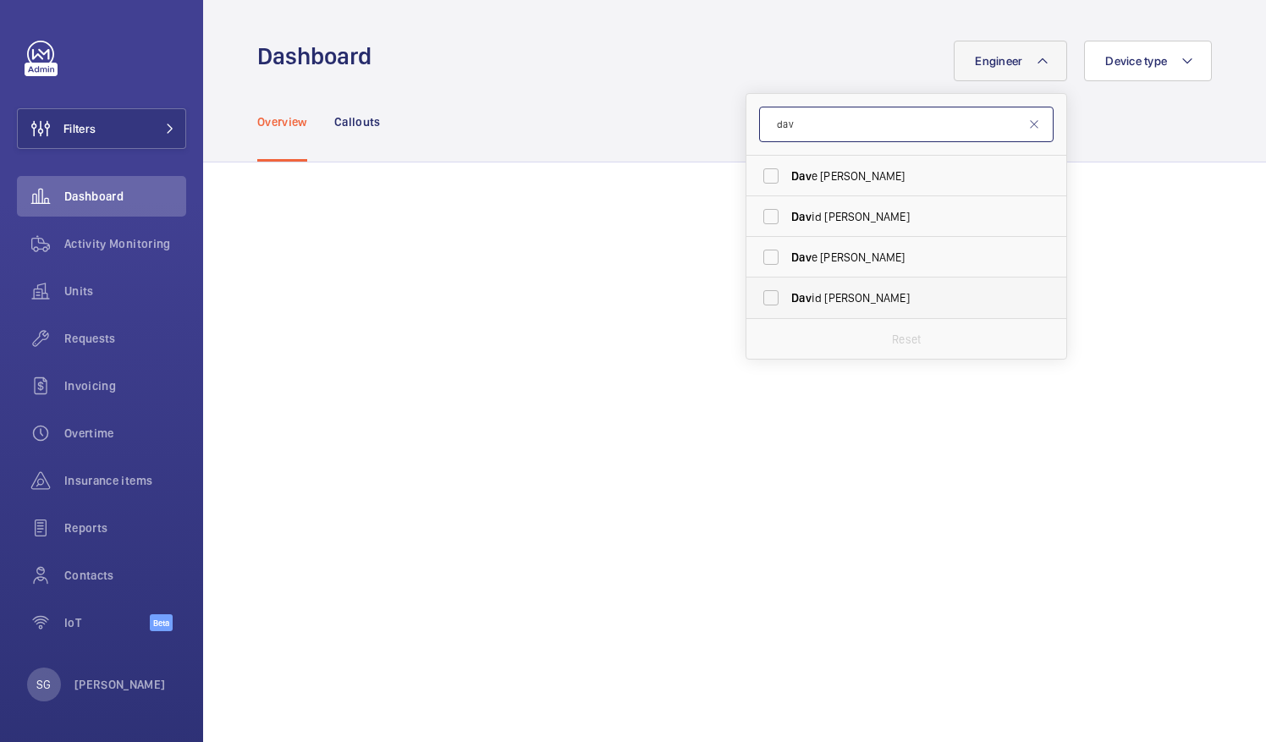
type input "dav"
click at [753, 300] on label "Dav id [PERSON_NAME]" at bounding box center [894, 298] width 295 height 41
click at [754, 300] on input "Dav id [PERSON_NAME]" at bounding box center [771, 298] width 34 height 34
click at [761, 297] on label "Dav id [PERSON_NAME]" at bounding box center [894, 298] width 295 height 41
click at [761, 297] on input "Dav id [PERSON_NAME]" at bounding box center [771, 298] width 34 height 34
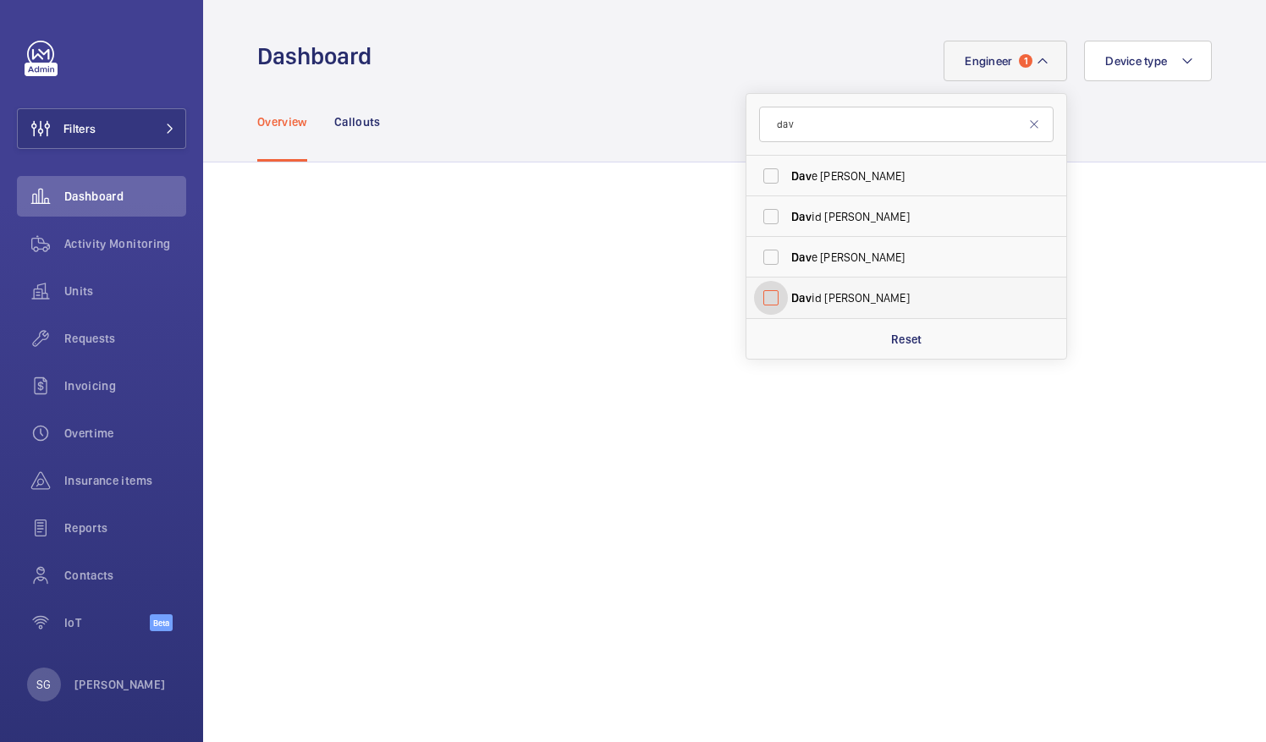
checkbox input "false"
click at [820, 130] on input "dav" at bounding box center [906, 125] width 295 height 36
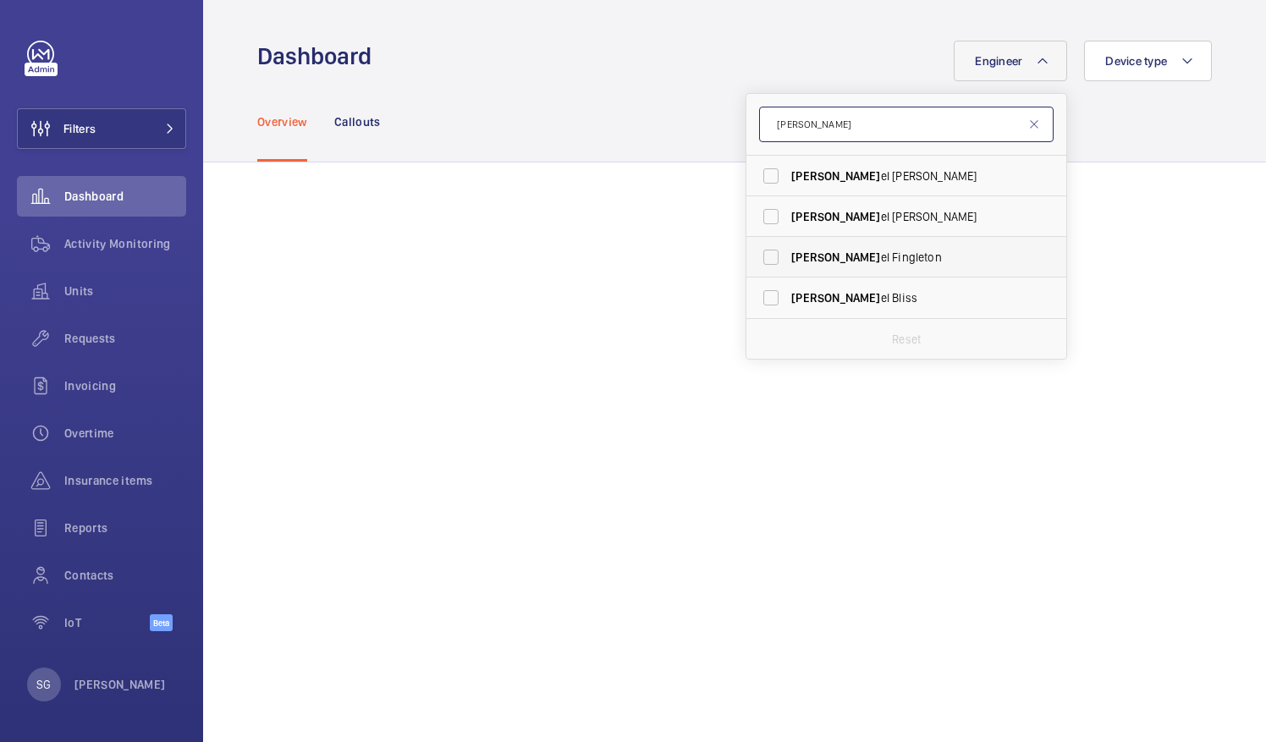
type input "[PERSON_NAME]"
click at [759, 257] on label "[PERSON_NAME] el Fingleton" at bounding box center [894, 257] width 295 height 41
click at [759, 257] on input "[PERSON_NAME] el Fingleton" at bounding box center [771, 257] width 34 height 34
click at [763, 257] on label "[PERSON_NAME] el Fingleton" at bounding box center [894, 257] width 295 height 41
click at [763, 257] on input "[PERSON_NAME] el Fingleton" at bounding box center [771, 257] width 34 height 34
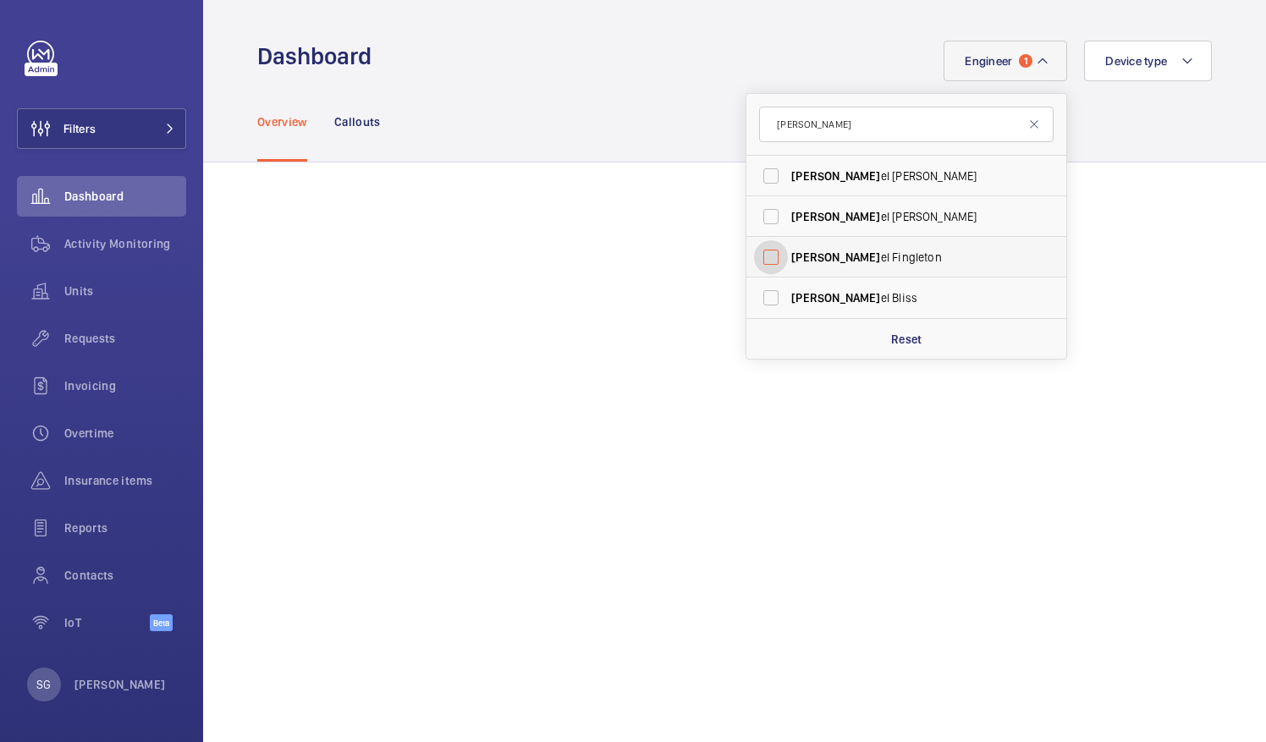
checkbox input "false"
click at [838, 135] on input "[PERSON_NAME]" at bounding box center [906, 125] width 295 height 36
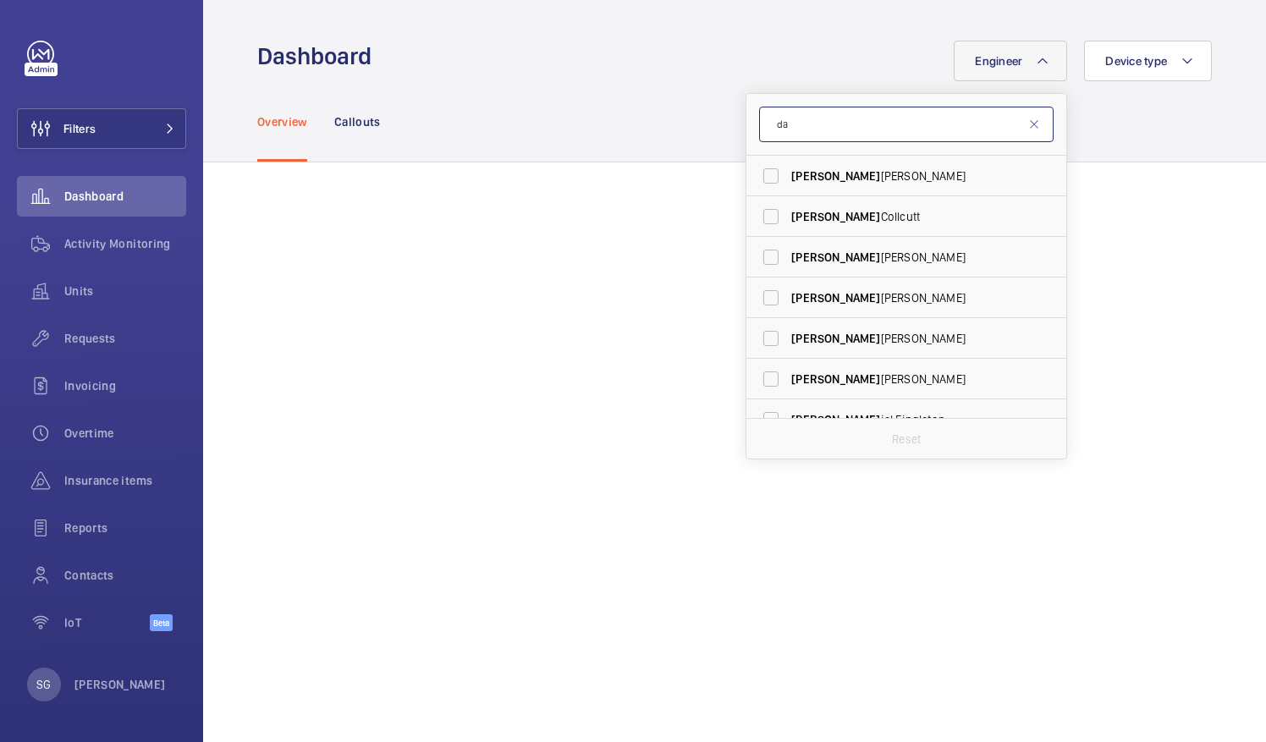
type input "d"
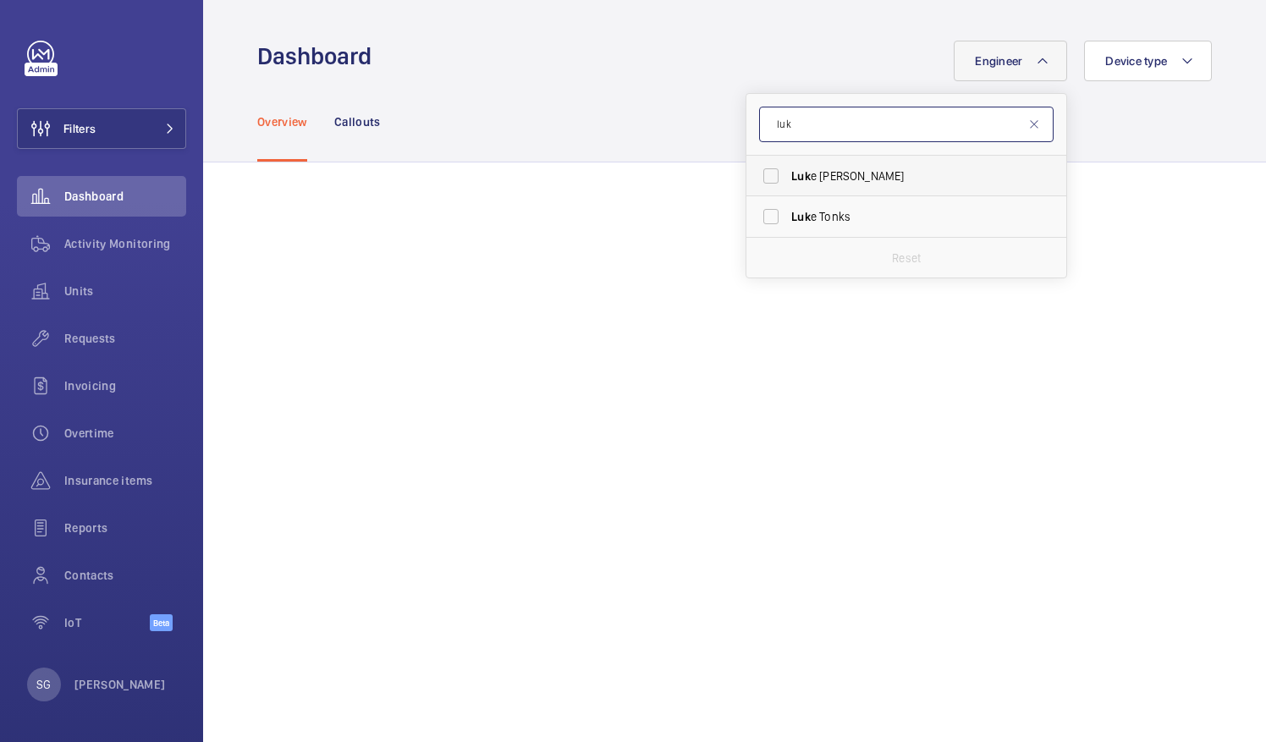
type input "luk"
click at [755, 170] on label "Luk e [PERSON_NAME]" at bounding box center [894, 176] width 295 height 41
click at [755, 170] on input "Luk e [PERSON_NAME]" at bounding box center [771, 176] width 34 height 34
click at [767, 170] on label "Luk e [PERSON_NAME]" at bounding box center [894, 176] width 295 height 41
click at [767, 170] on input "Luk e [PERSON_NAME]" at bounding box center [771, 176] width 34 height 34
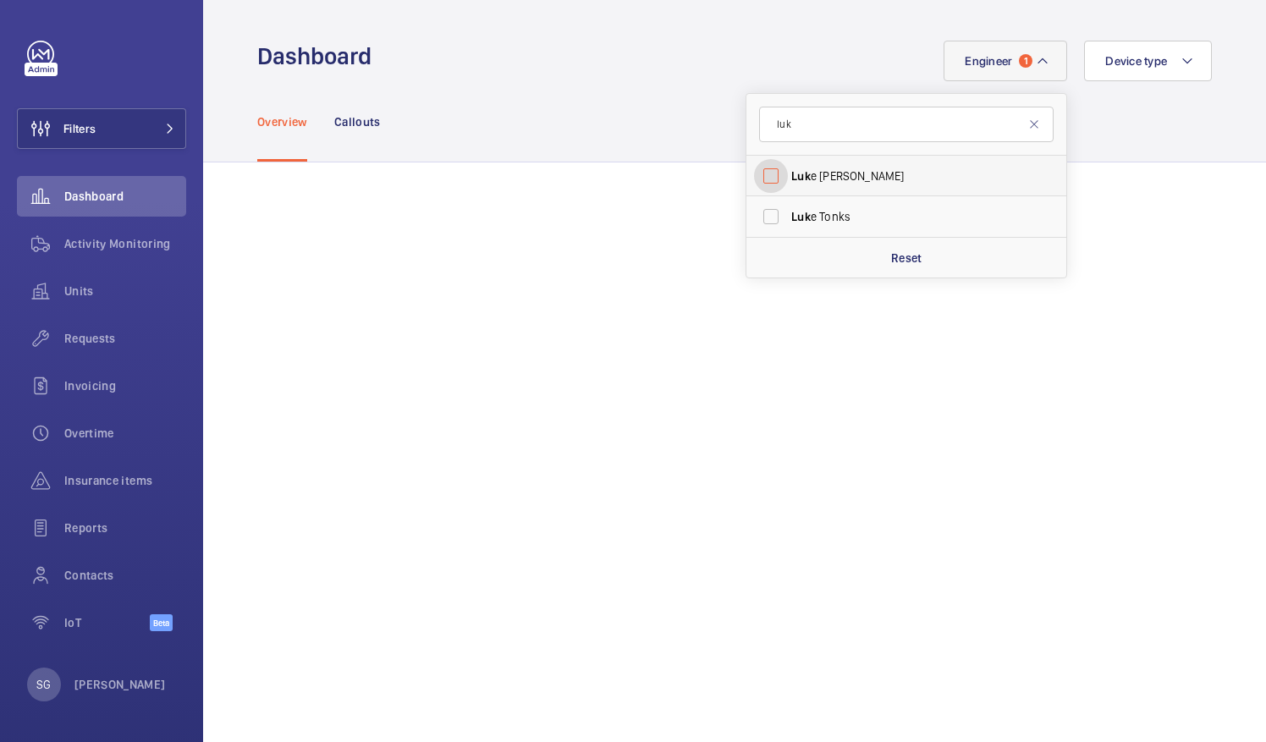
checkbox input "false"
click at [808, 115] on input "luk" at bounding box center [906, 125] width 295 height 36
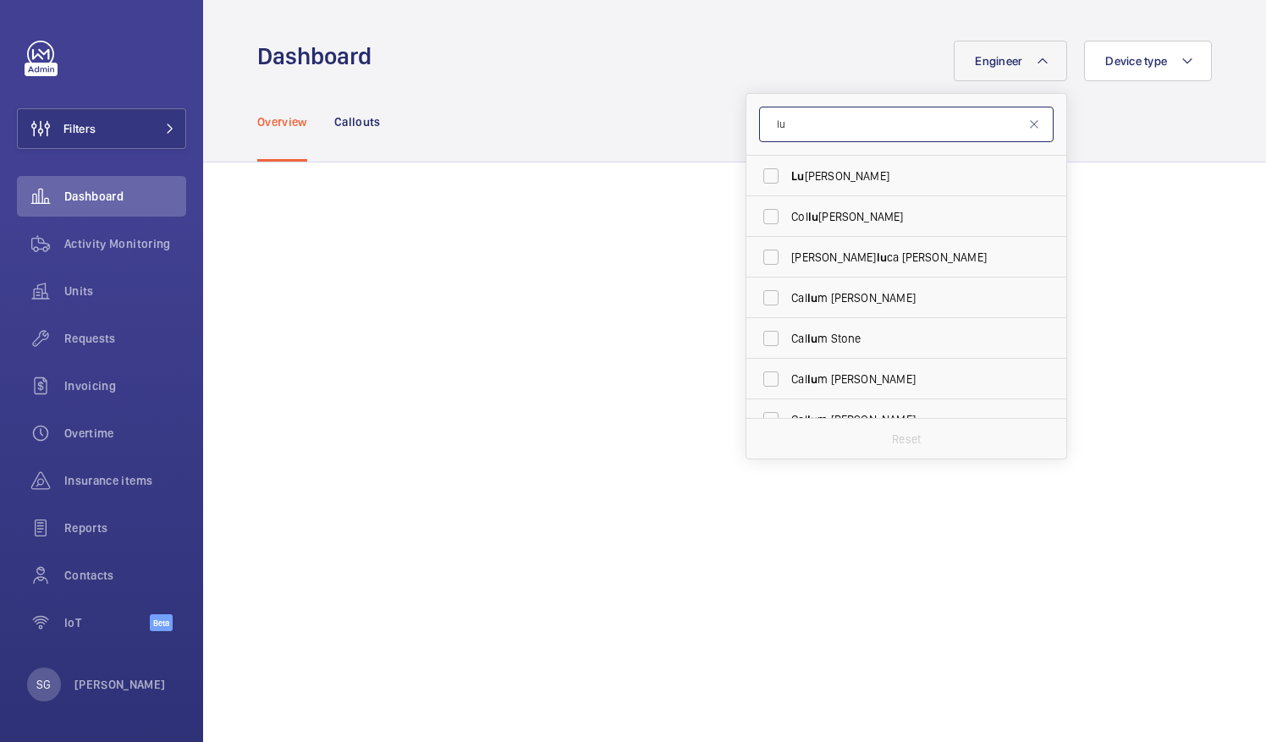
type input "l"
type input "e"
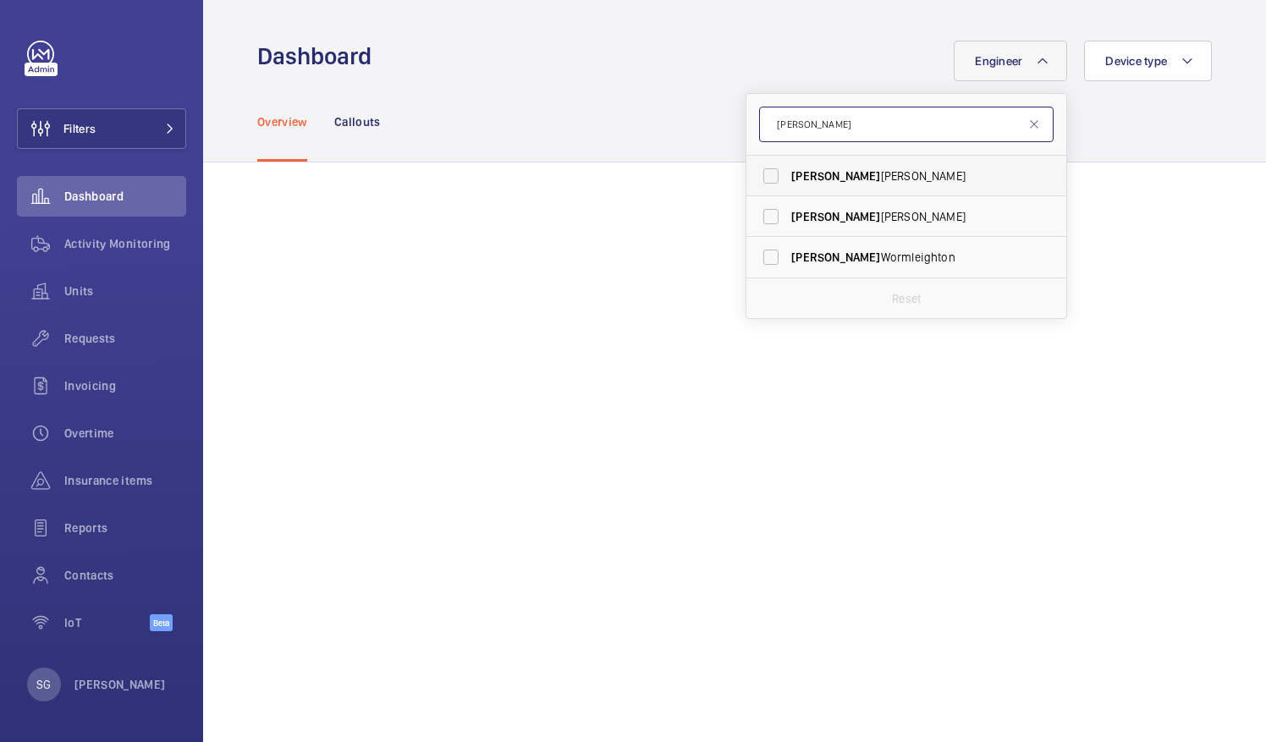
type input "[PERSON_NAME]"
click at [748, 182] on label "[PERSON_NAME]" at bounding box center [894, 176] width 295 height 41
click at [754, 182] on input "[PERSON_NAME]" at bounding box center [771, 176] width 34 height 34
click at [759, 168] on label "[PERSON_NAME]" at bounding box center [894, 176] width 295 height 41
click at [759, 168] on input "[PERSON_NAME]" at bounding box center [771, 176] width 34 height 34
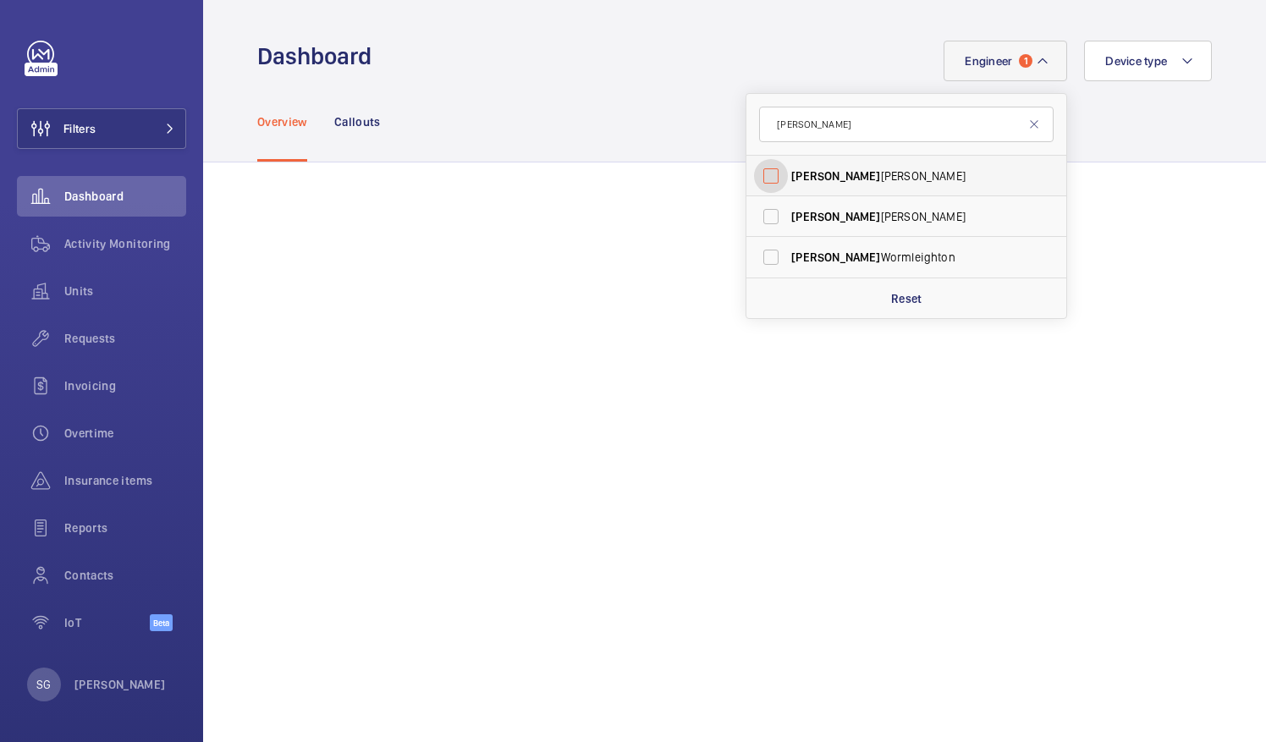
checkbox input "false"
click at [799, 130] on input "[PERSON_NAME]" at bounding box center [906, 125] width 295 height 36
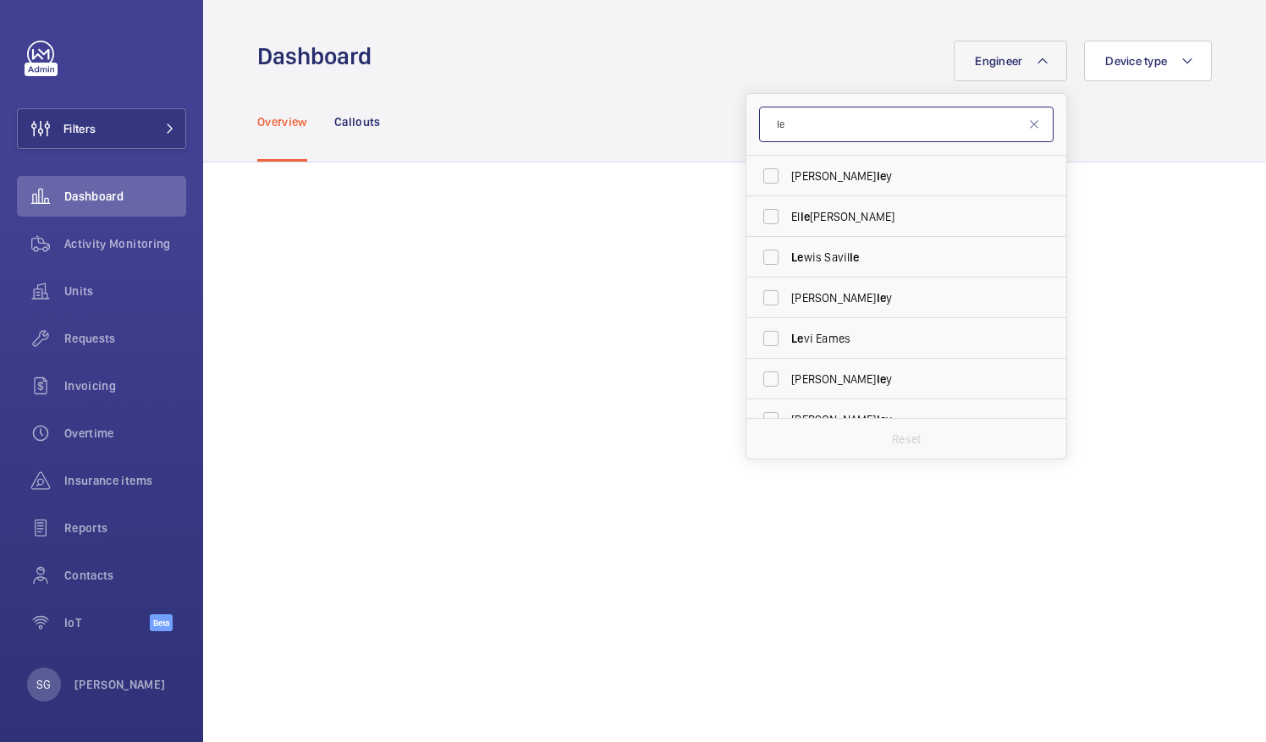
type input "l"
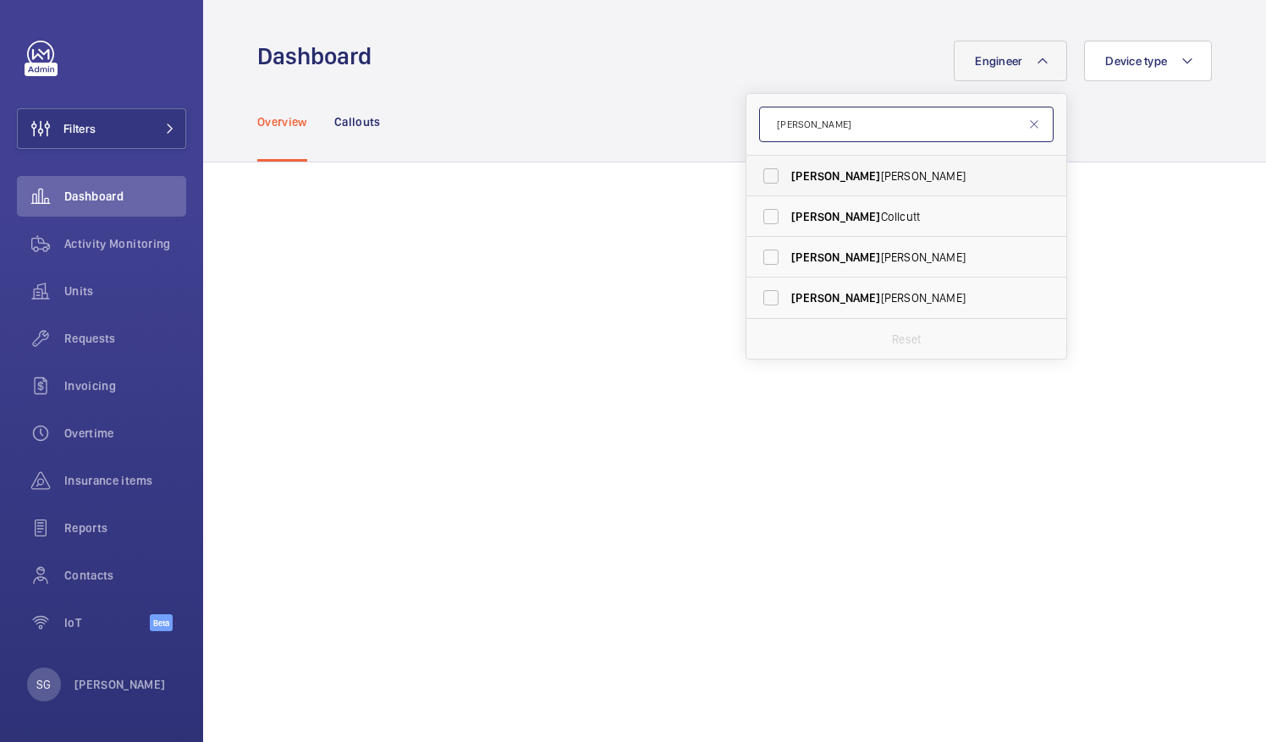
type input "[PERSON_NAME]"
click at [755, 174] on label "[PERSON_NAME]" at bounding box center [894, 176] width 295 height 41
click at [755, 174] on input "[PERSON_NAME]" at bounding box center [771, 176] width 34 height 34
click at [759, 173] on label "[PERSON_NAME]" at bounding box center [894, 176] width 295 height 41
click at [759, 173] on input "[PERSON_NAME]" at bounding box center [771, 176] width 34 height 34
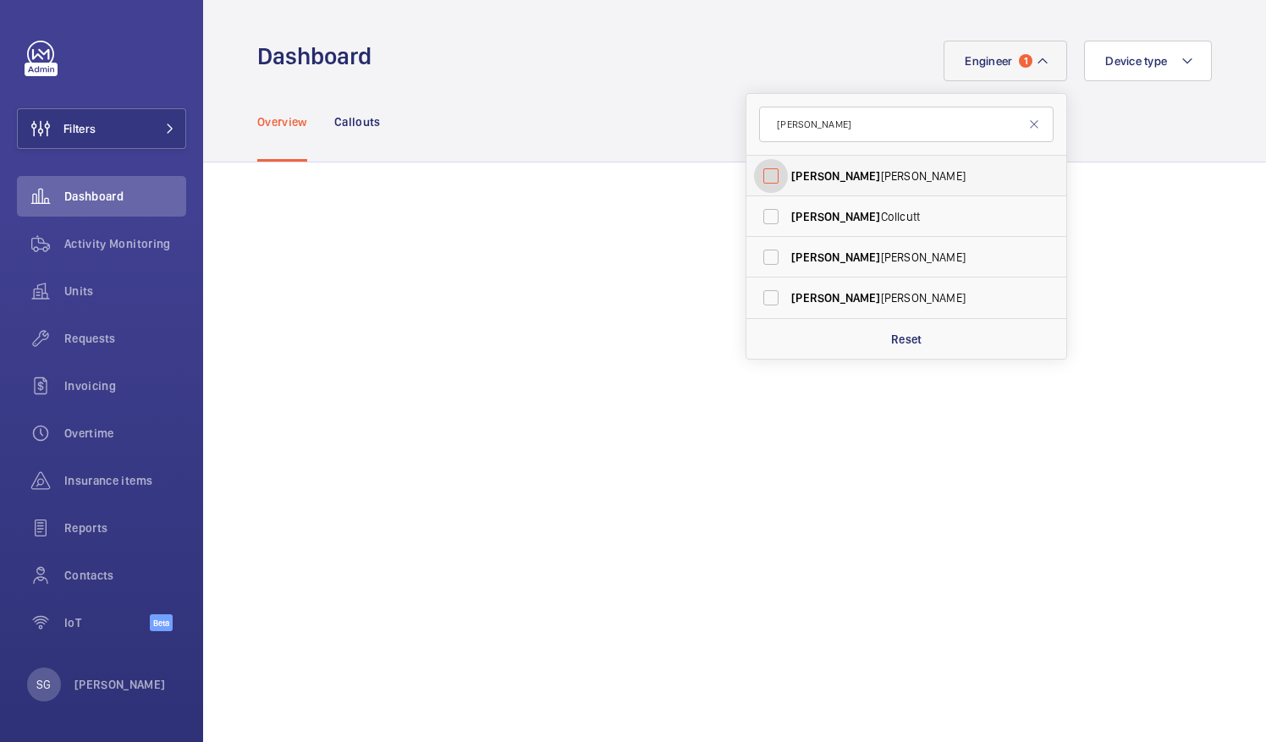
checkbox input "false"
click at [842, 131] on input "[PERSON_NAME]" at bounding box center [906, 125] width 295 height 36
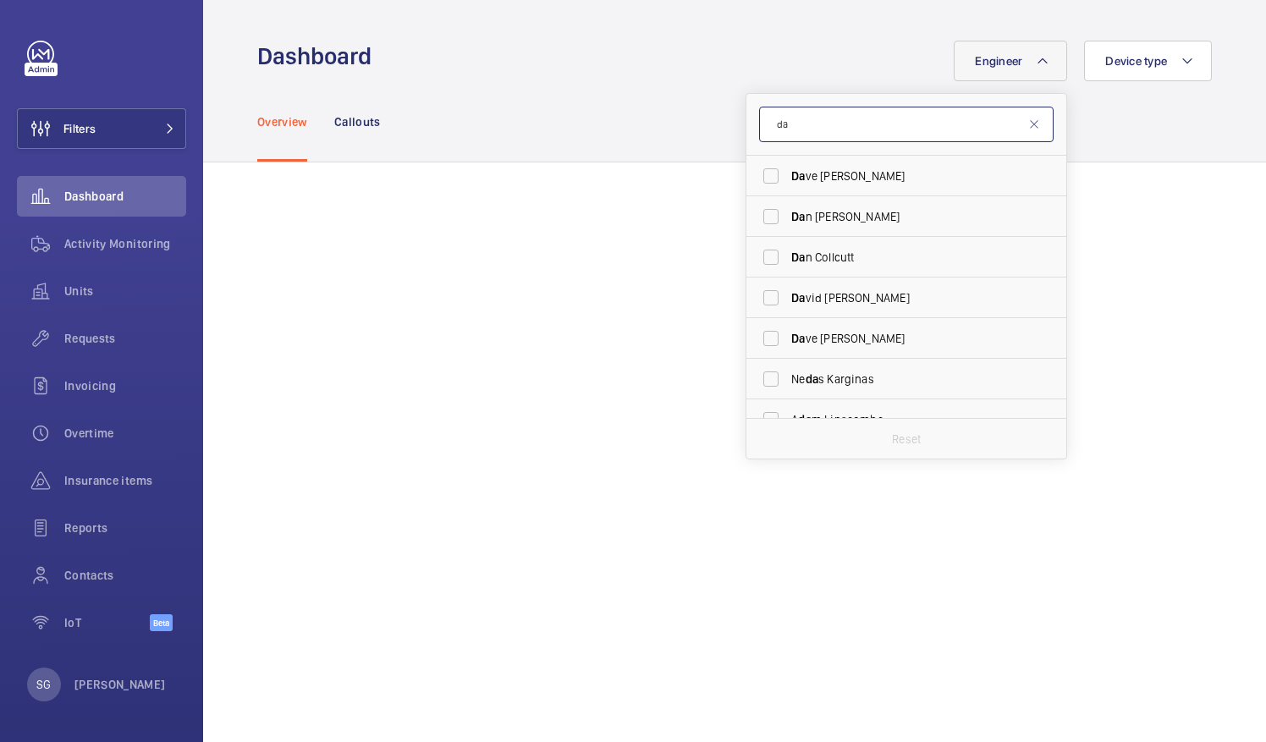
type input "d"
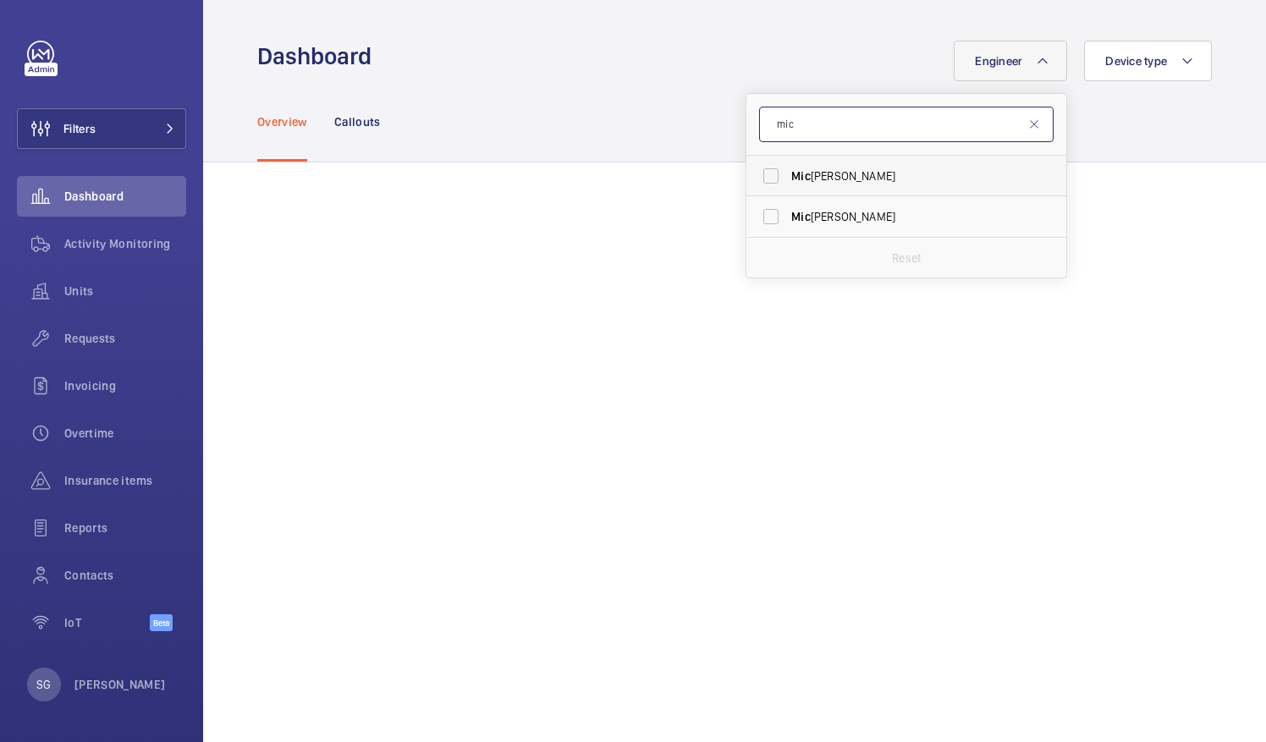
type input "mic"
click at [762, 173] on label "[PERSON_NAME]" at bounding box center [894, 176] width 295 height 41
click at [762, 173] on input "[PERSON_NAME]" at bounding box center [771, 176] width 34 height 34
click at [763, 173] on label "[PERSON_NAME]" at bounding box center [894, 176] width 295 height 41
click at [763, 173] on input "[PERSON_NAME]" at bounding box center [771, 176] width 34 height 34
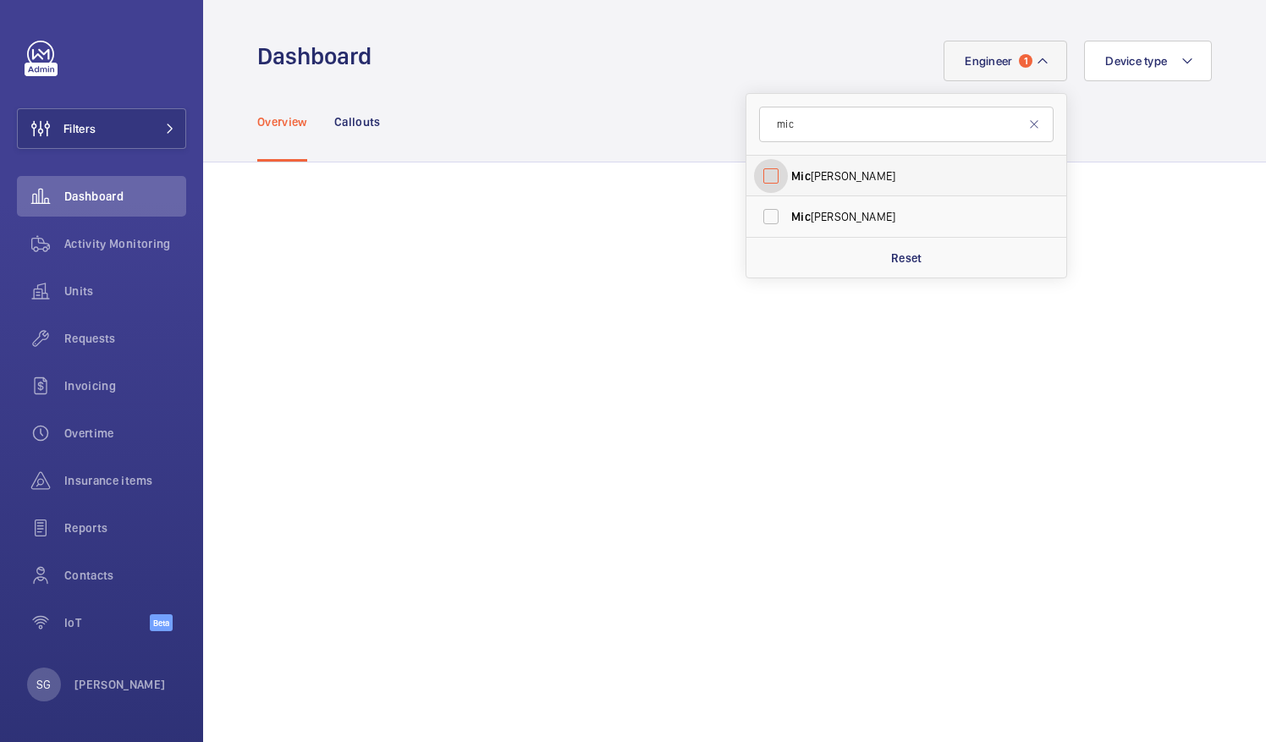
checkbox input "false"
click at [800, 132] on input "mic" at bounding box center [906, 125] width 295 height 36
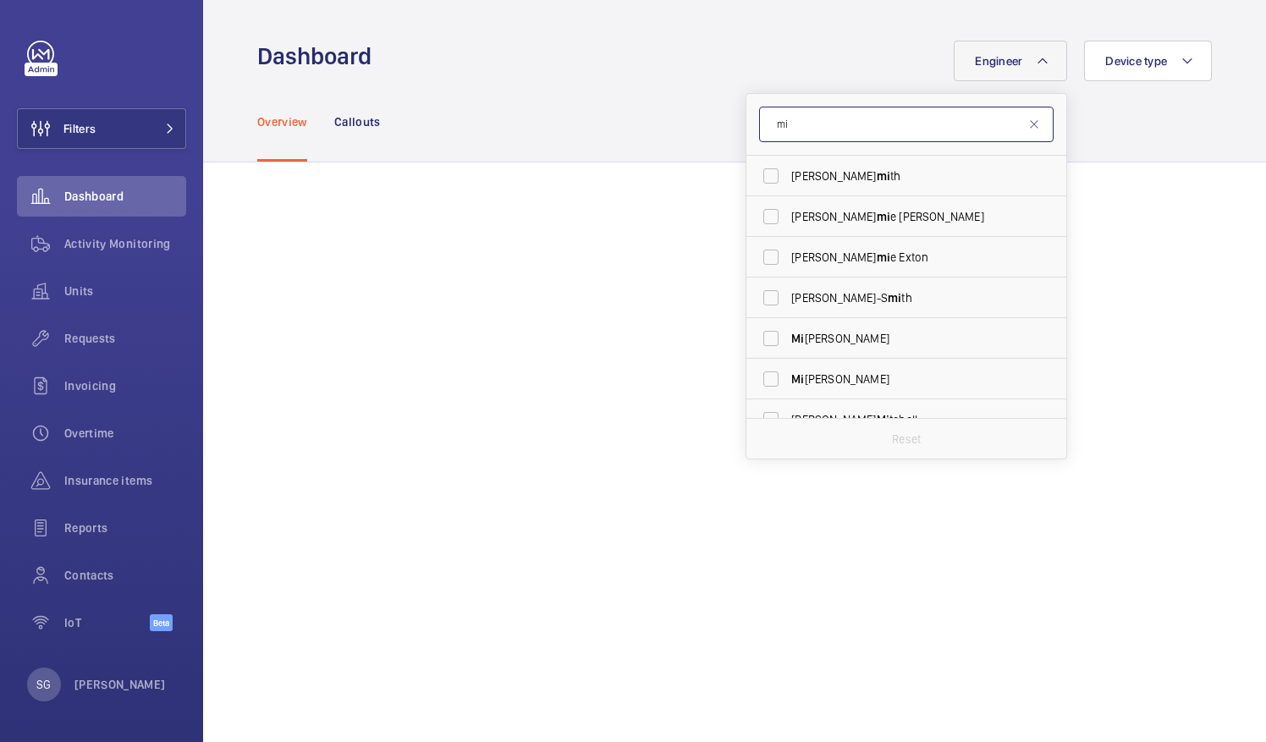
type input "m"
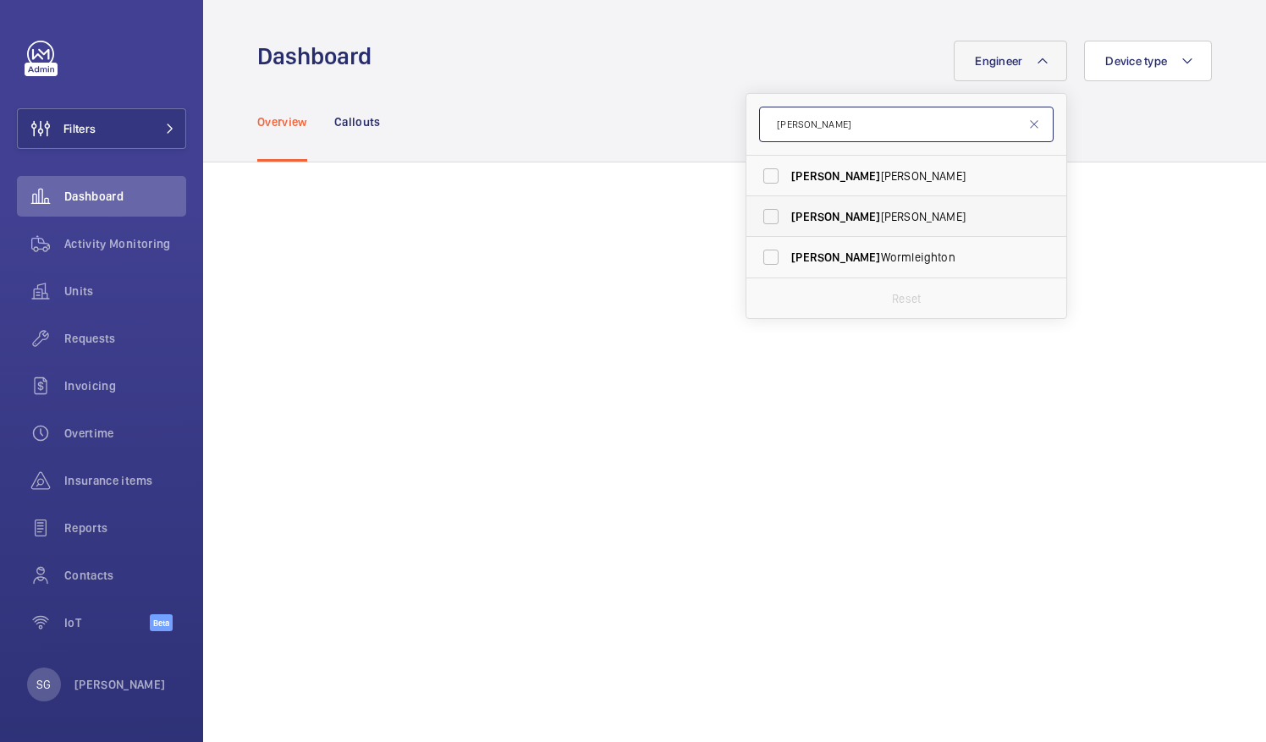
type input "[PERSON_NAME]"
click at [760, 210] on label "[PERSON_NAME]" at bounding box center [894, 216] width 295 height 41
click at [760, 210] on input "[PERSON_NAME]" at bounding box center [771, 217] width 34 height 34
click at [760, 213] on label "[PERSON_NAME]" at bounding box center [894, 216] width 295 height 41
click at [760, 213] on input "[PERSON_NAME]" at bounding box center [771, 217] width 34 height 34
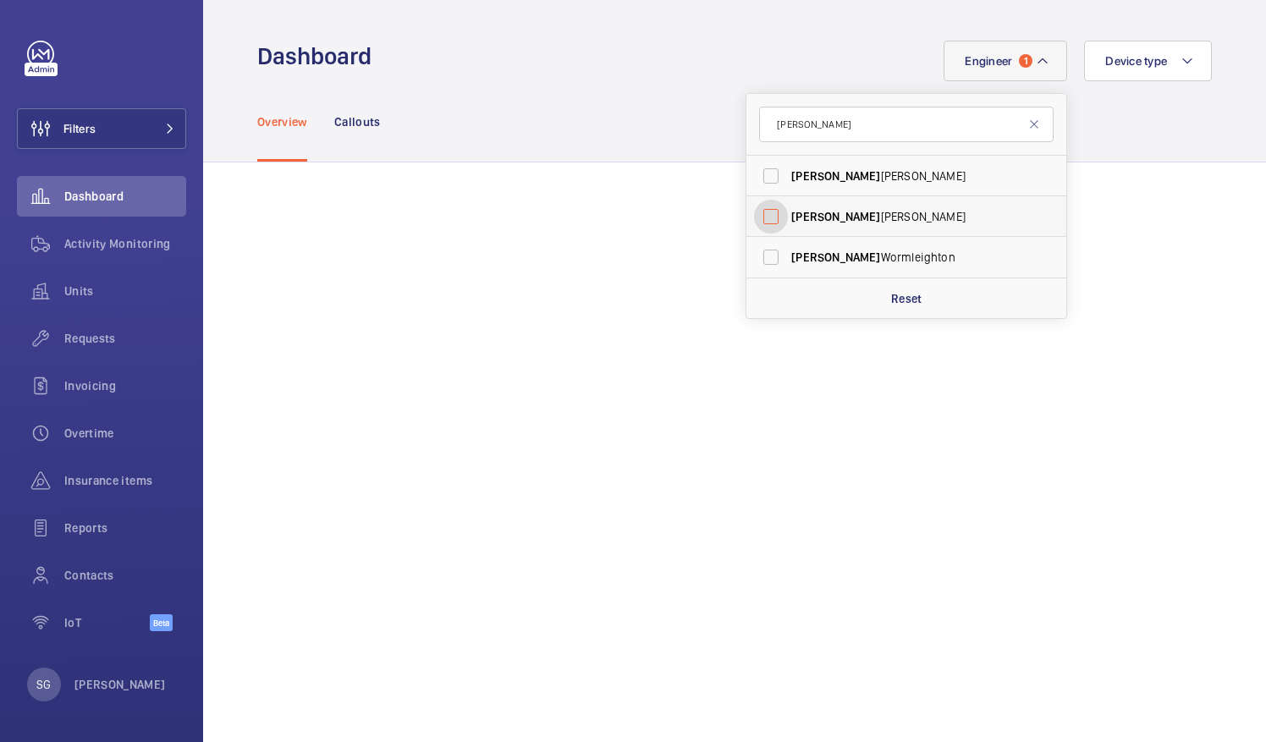
checkbox input "false"
click at [823, 119] on input "[PERSON_NAME]" at bounding box center [906, 125] width 295 height 36
type input "l"
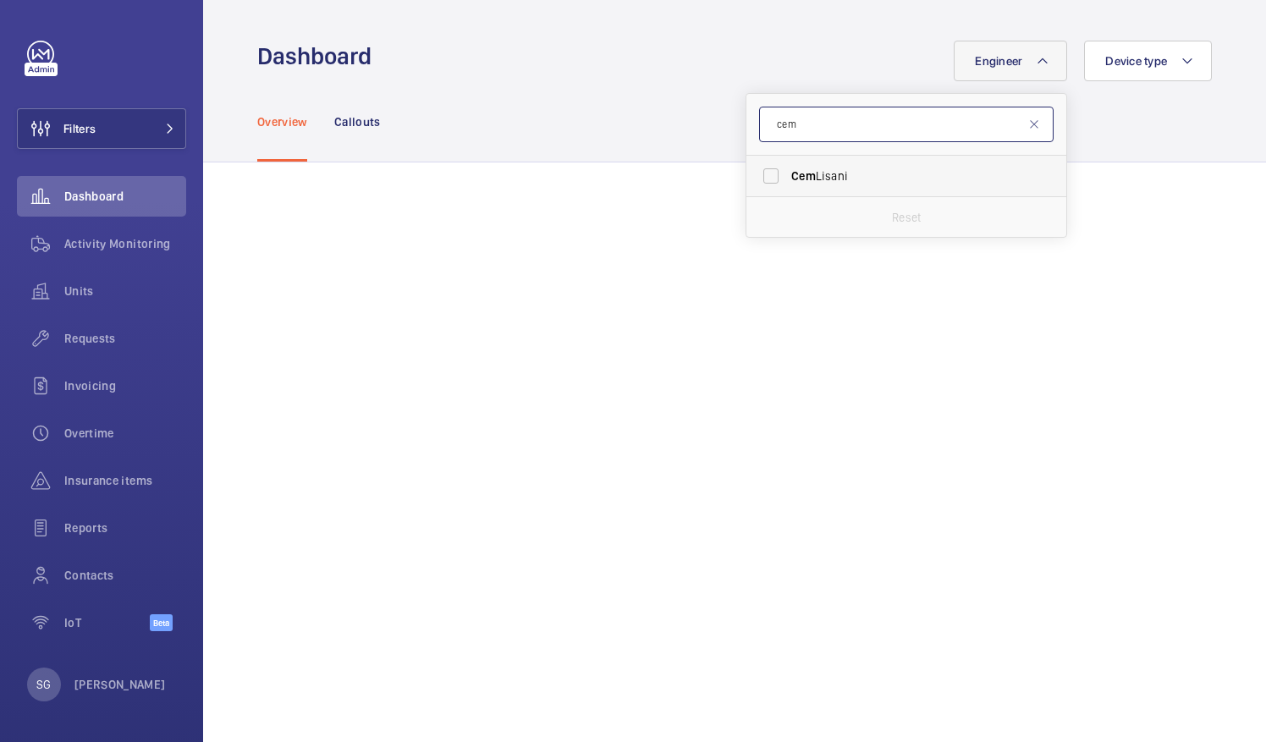
type input "cem"
click at [769, 174] on label "[PERSON_NAME]" at bounding box center [894, 176] width 295 height 41
click at [769, 174] on input "[PERSON_NAME]" at bounding box center [771, 176] width 34 height 34
click at [764, 174] on label "[PERSON_NAME]" at bounding box center [894, 176] width 295 height 41
click at [764, 174] on input "[PERSON_NAME]" at bounding box center [771, 176] width 34 height 34
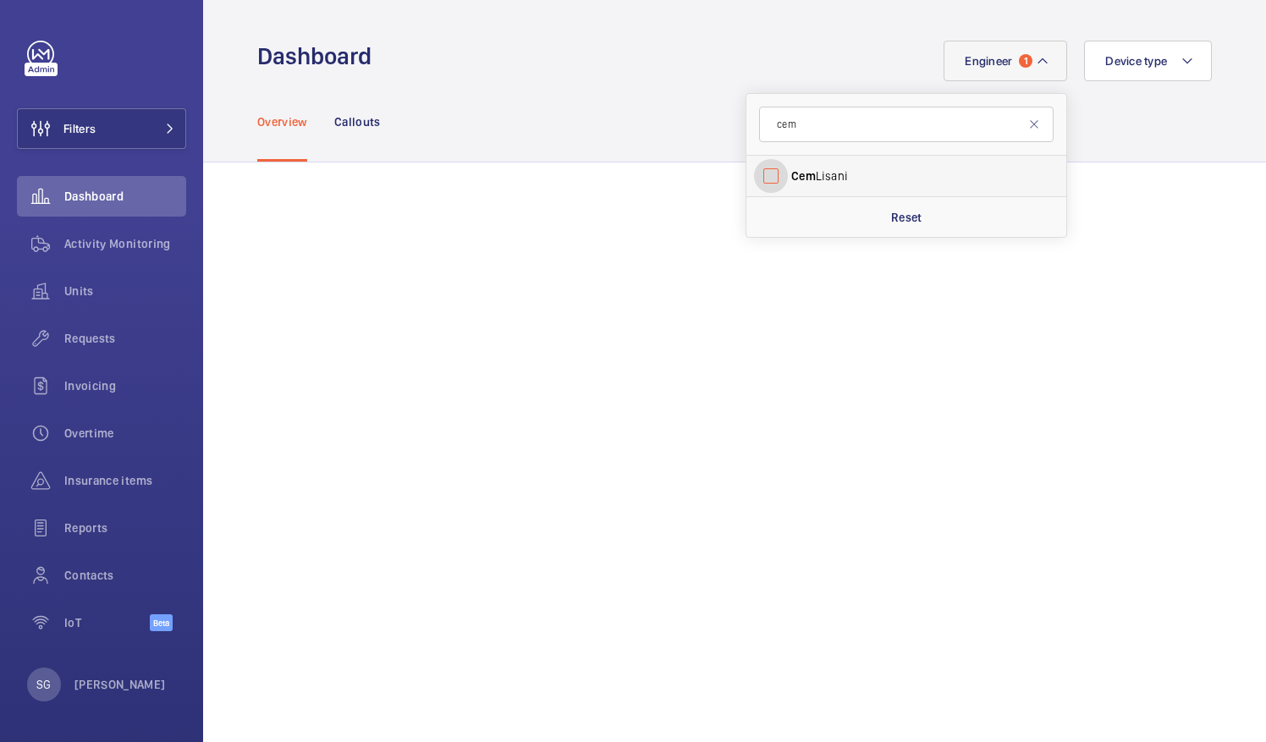
checkbox input "false"
click at [808, 118] on input "cem" at bounding box center [906, 125] width 295 height 36
type input "c"
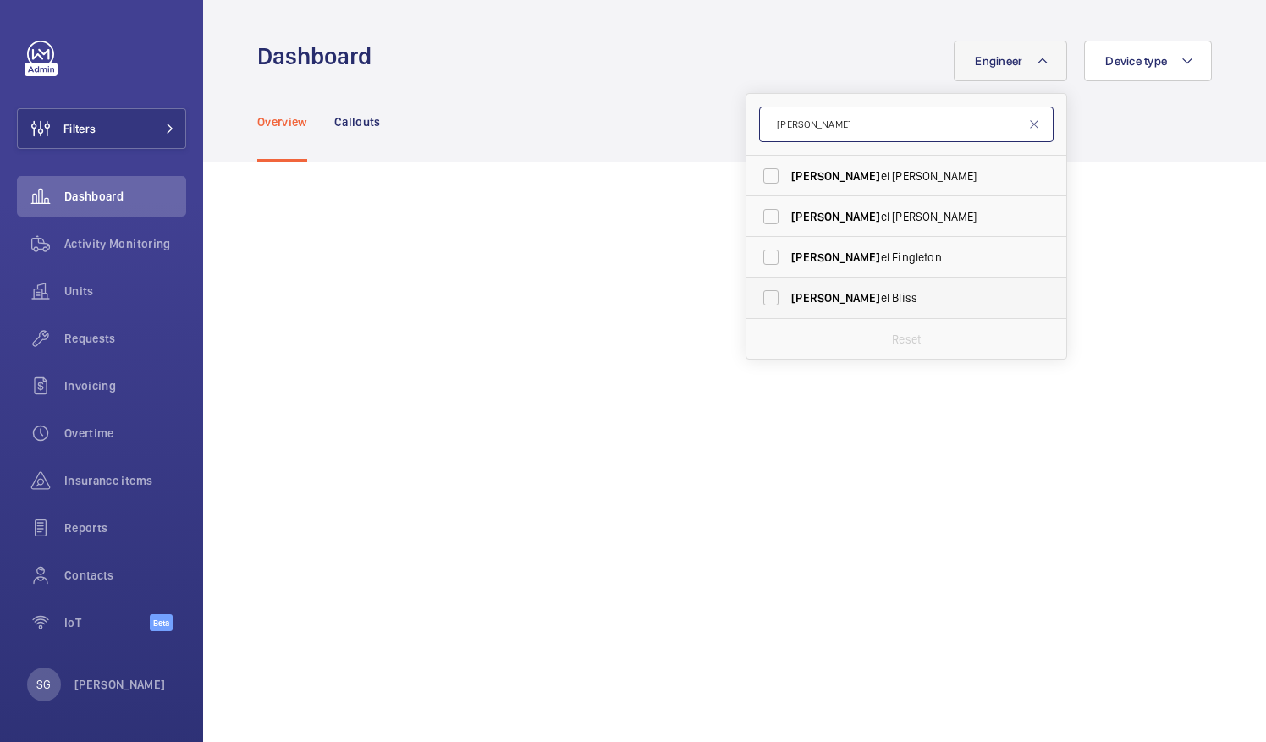
type input "[PERSON_NAME]"
click at [757, 305] on label "[PERSON_NAME]" at bounding box center [894, 298] width 295 height 41
click at [757, 305] on input "[PERSON_NAME]" at bounding box center [771, 298] width 34 height 34
checkbox input "true"
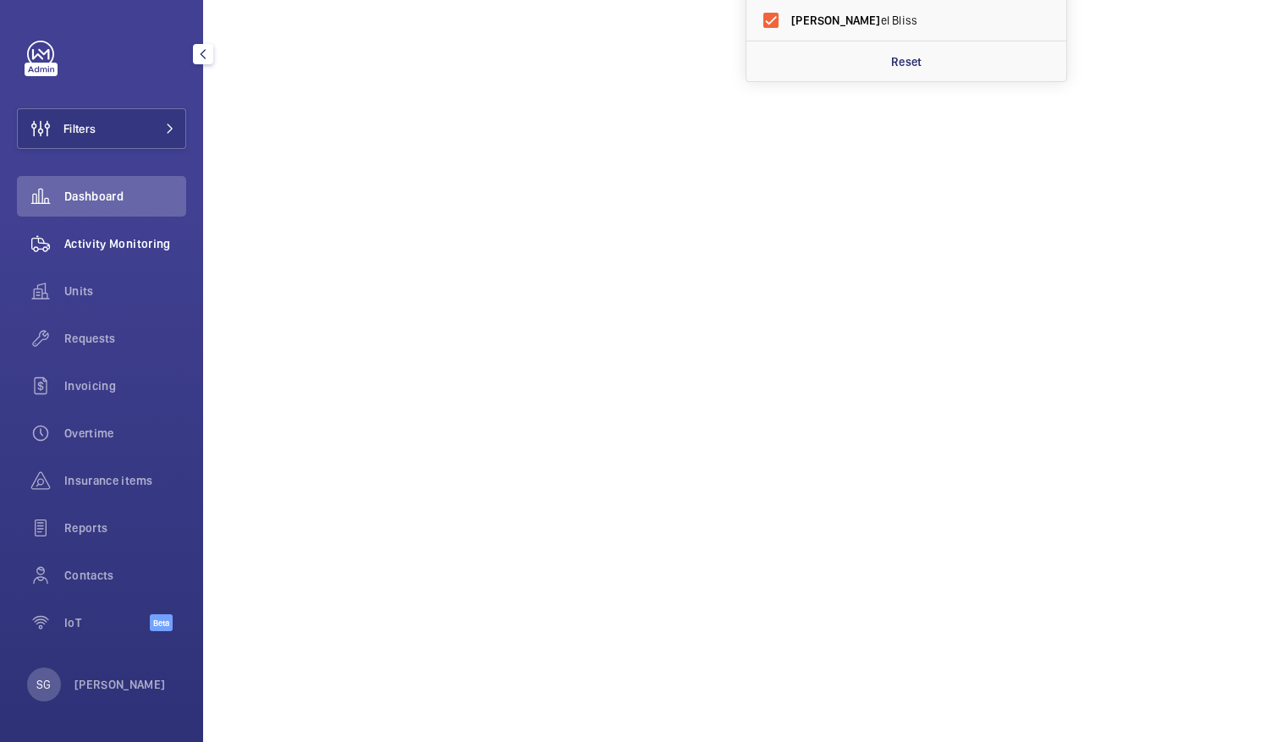
click at [126, 251] on span "Activity Monitoring" at bounding box center [125, 243] width 122 height 17
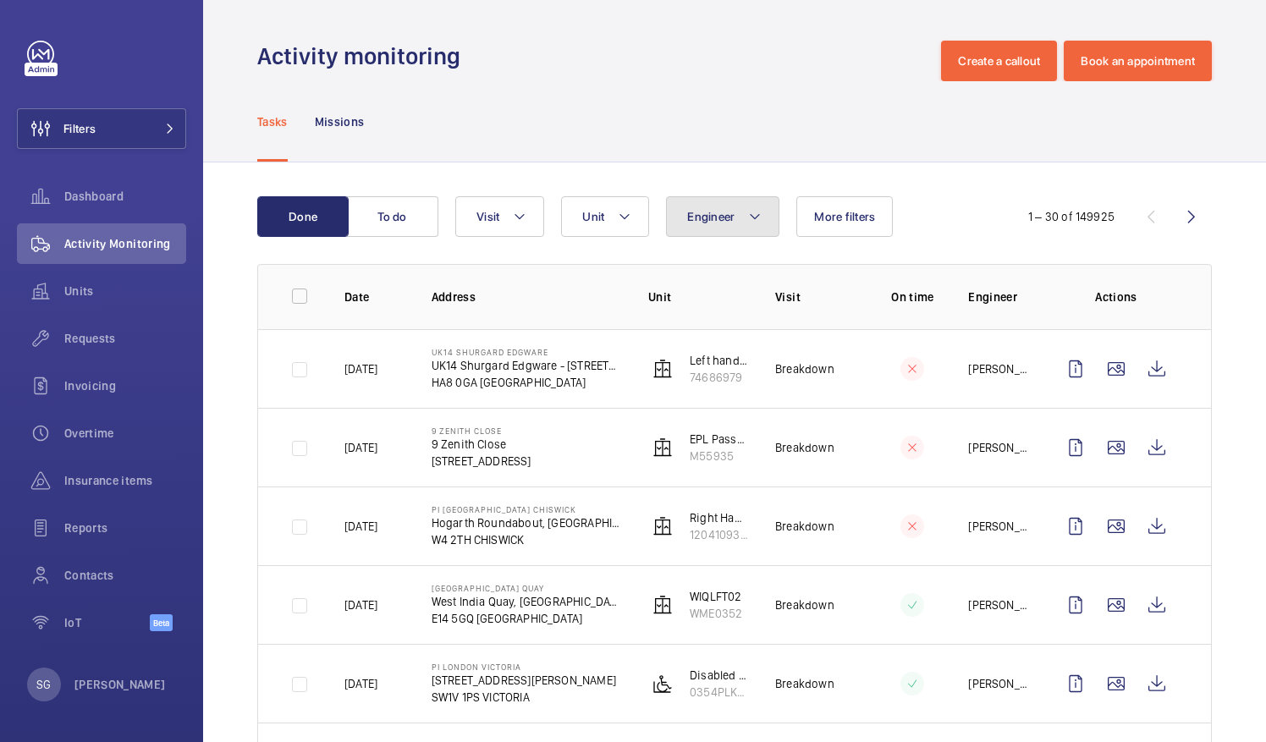
click at [724, 218] on span "Engineer" at bounding box center [710, 217] width 47 height 14
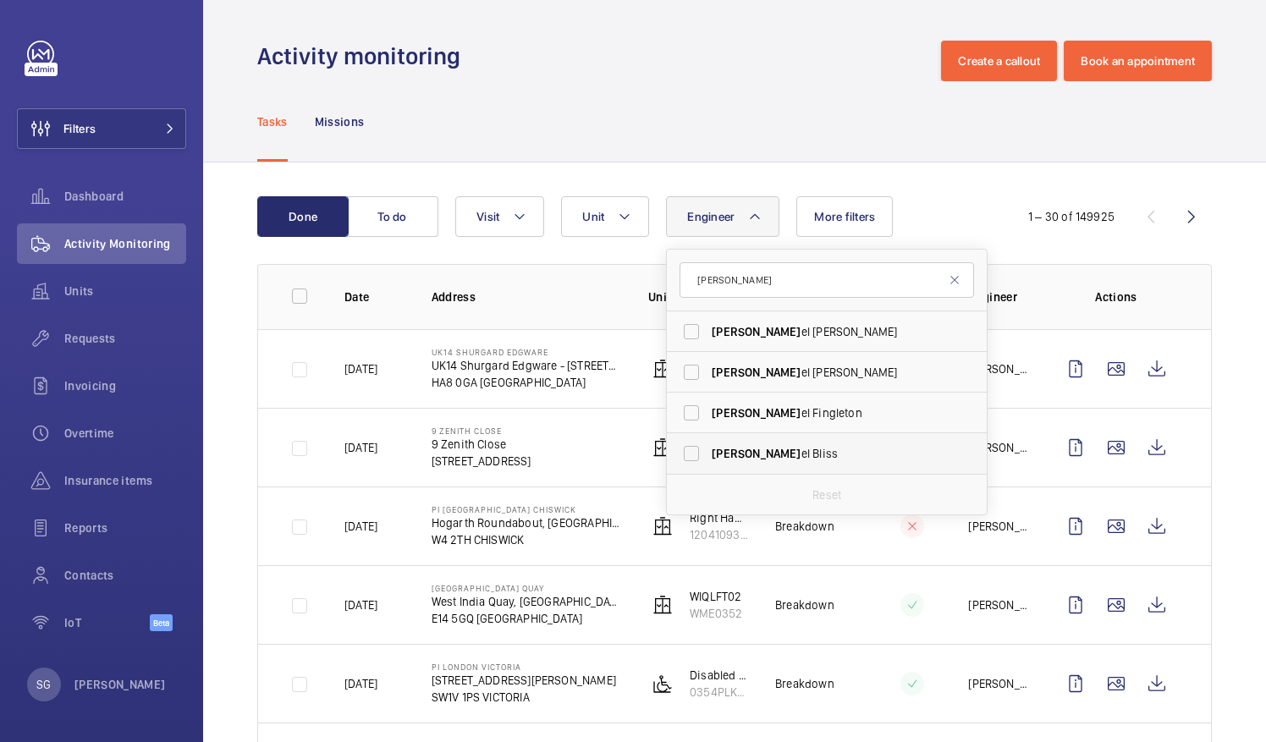
type input "[PERSON_NAME]"
click at [698, 454] on label "[PERSON_NAME]" at bounding box center [814, 453] width 295 height 41
click at [698, 454] on input "[PERSON_NAME]" at bounding box center [692, 454] width 34 height 34
checkbox input "true"
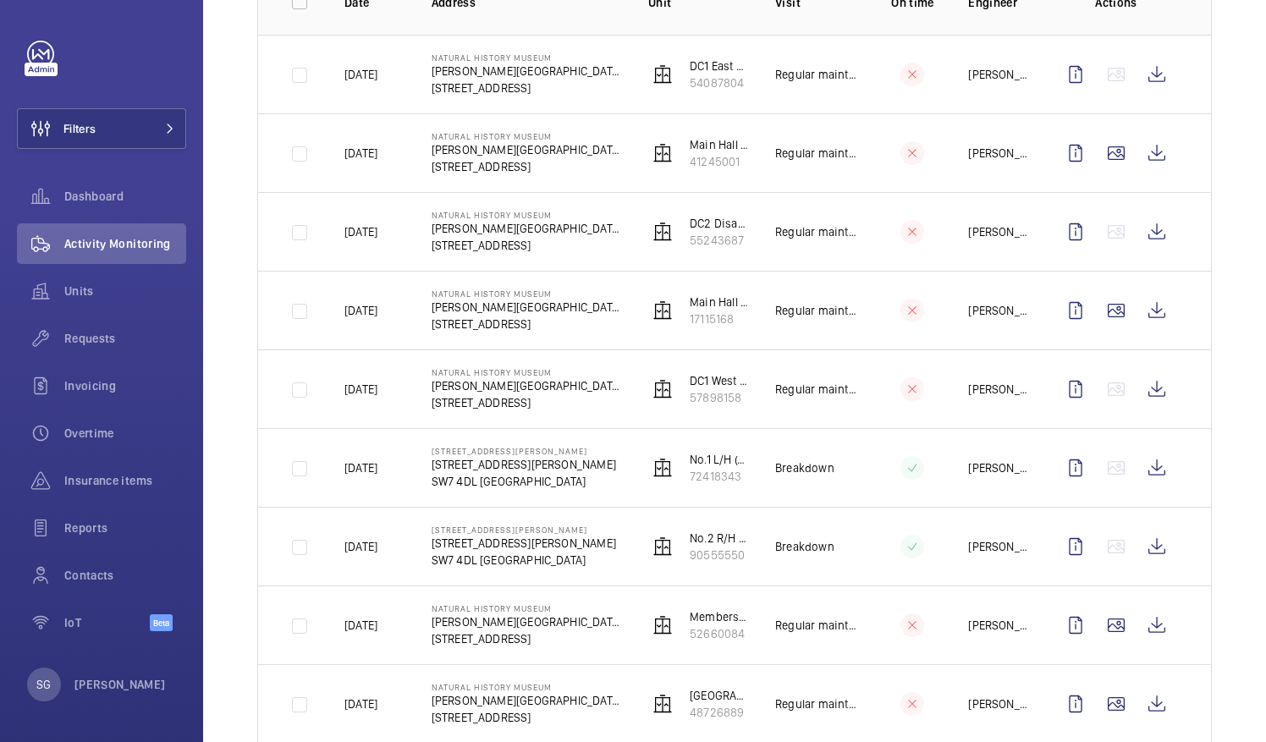
scroll to position [301, 0]
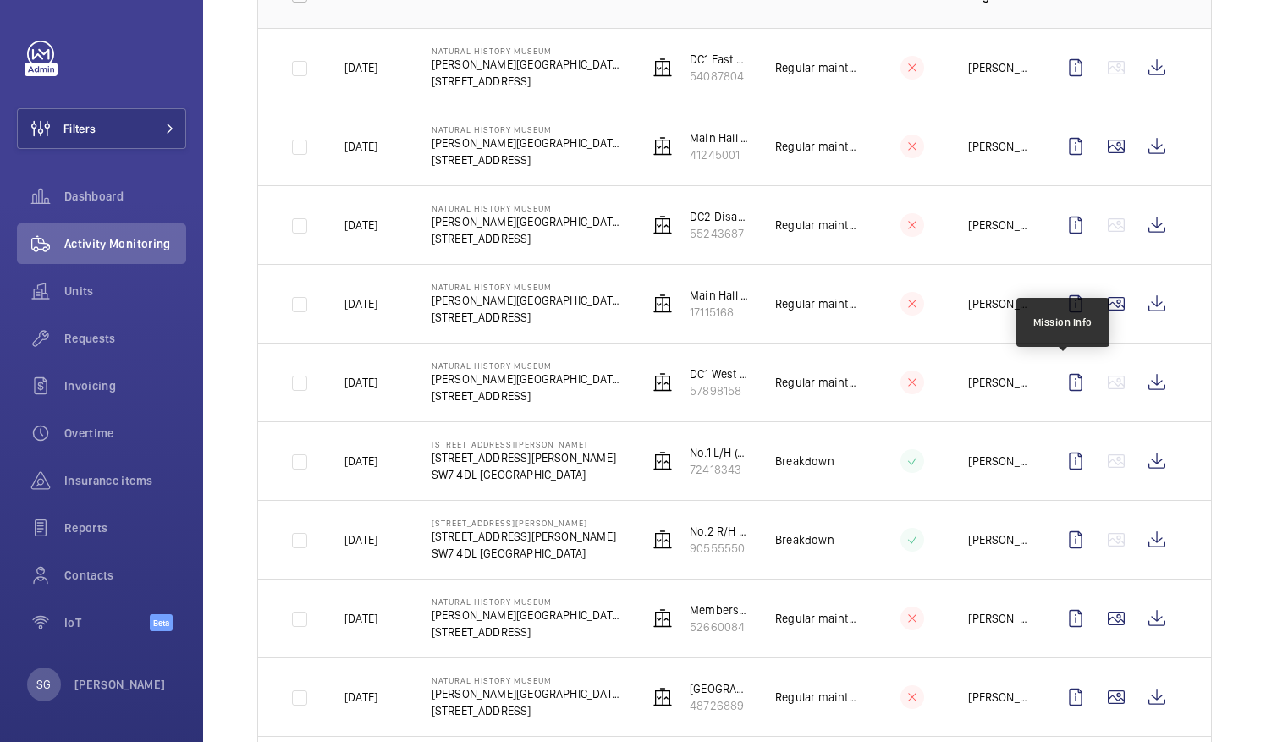
drag, startPoint x: 1053, startPoint y: 364, endPoint x: 944, endPoint y: 786, distance: 435.5
click at [944, 742] on html "Filters Dashboard Activity Monitoring Units Requests Invoicing Overtime Insuran…" at bounding box center [633, 371] width 1266 height 742
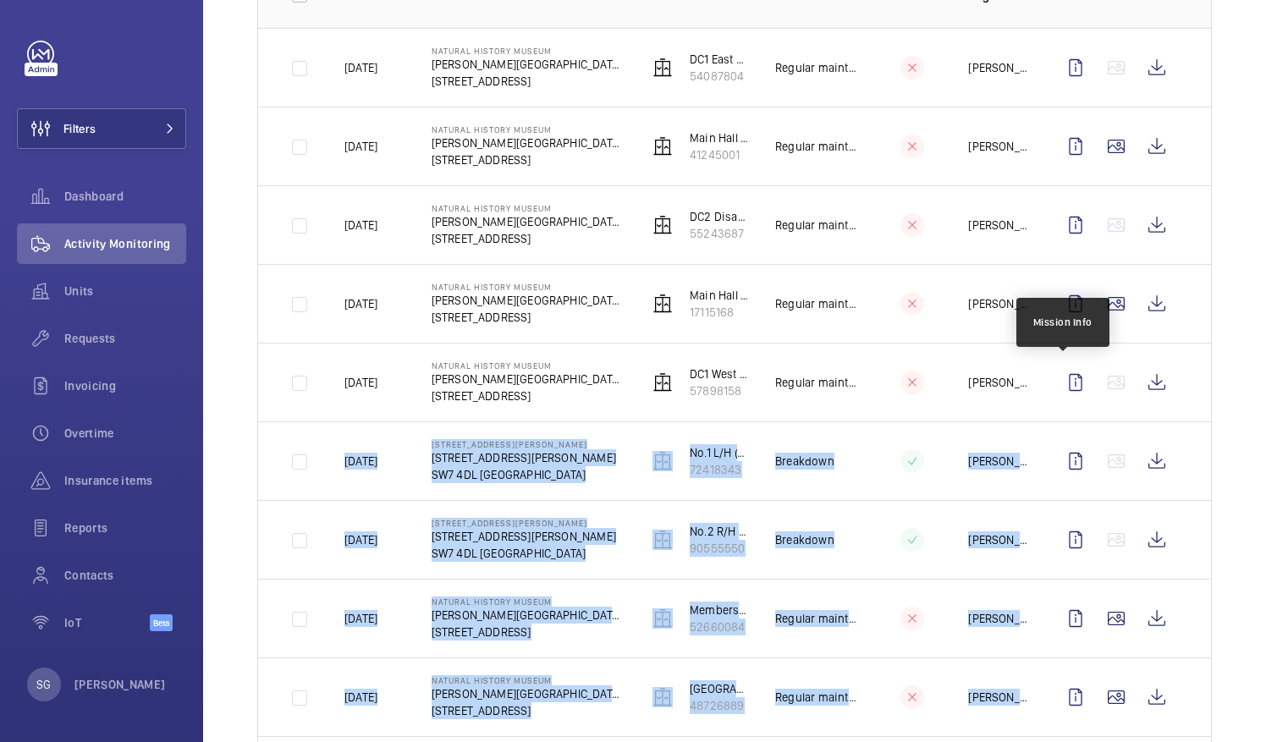
scroll to position [537, 0]
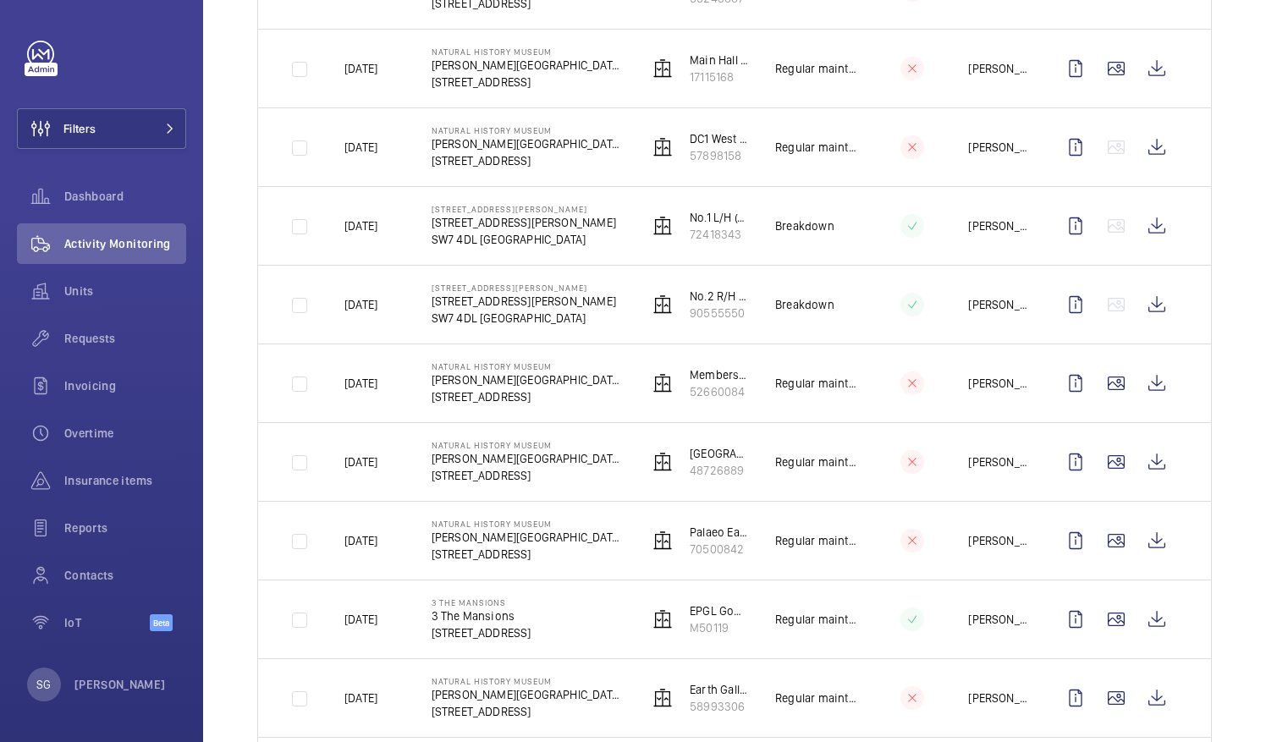
scroll to position [0, 0]
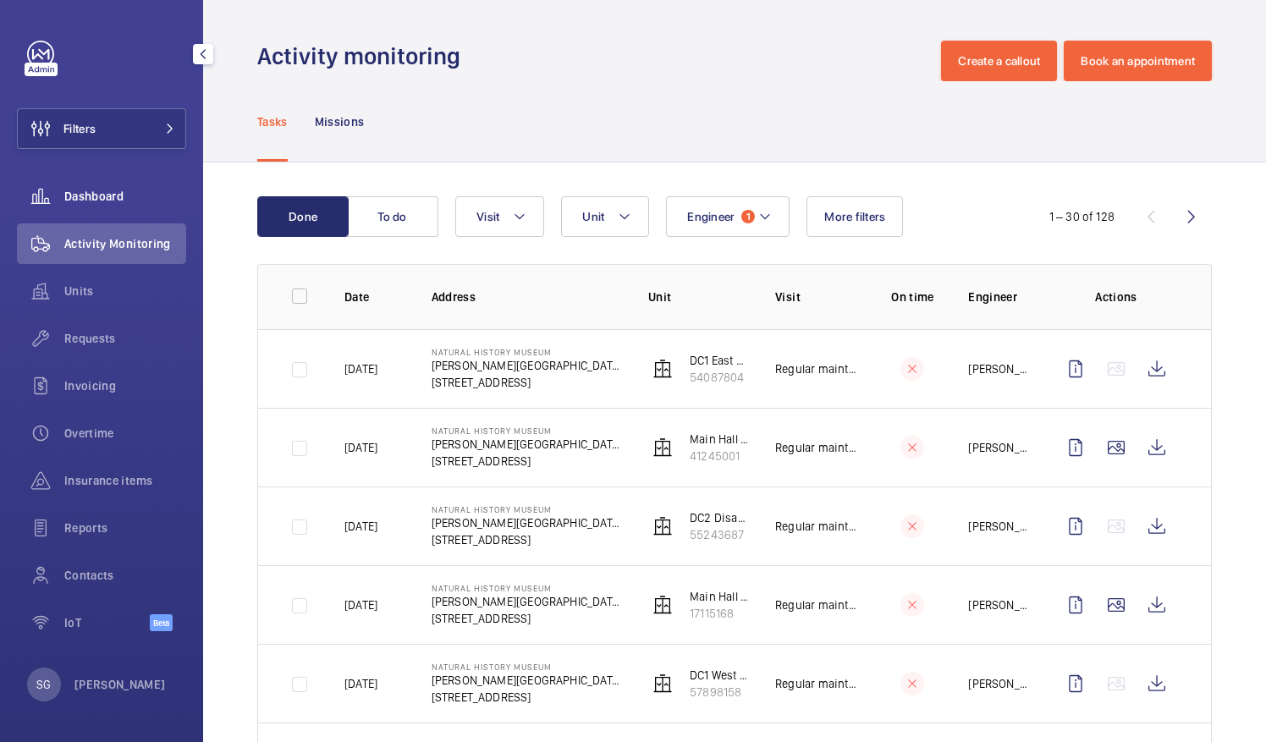
click at [110, 207] on div "Dashboard" at bounding box center [101, 196] width 169 height 41
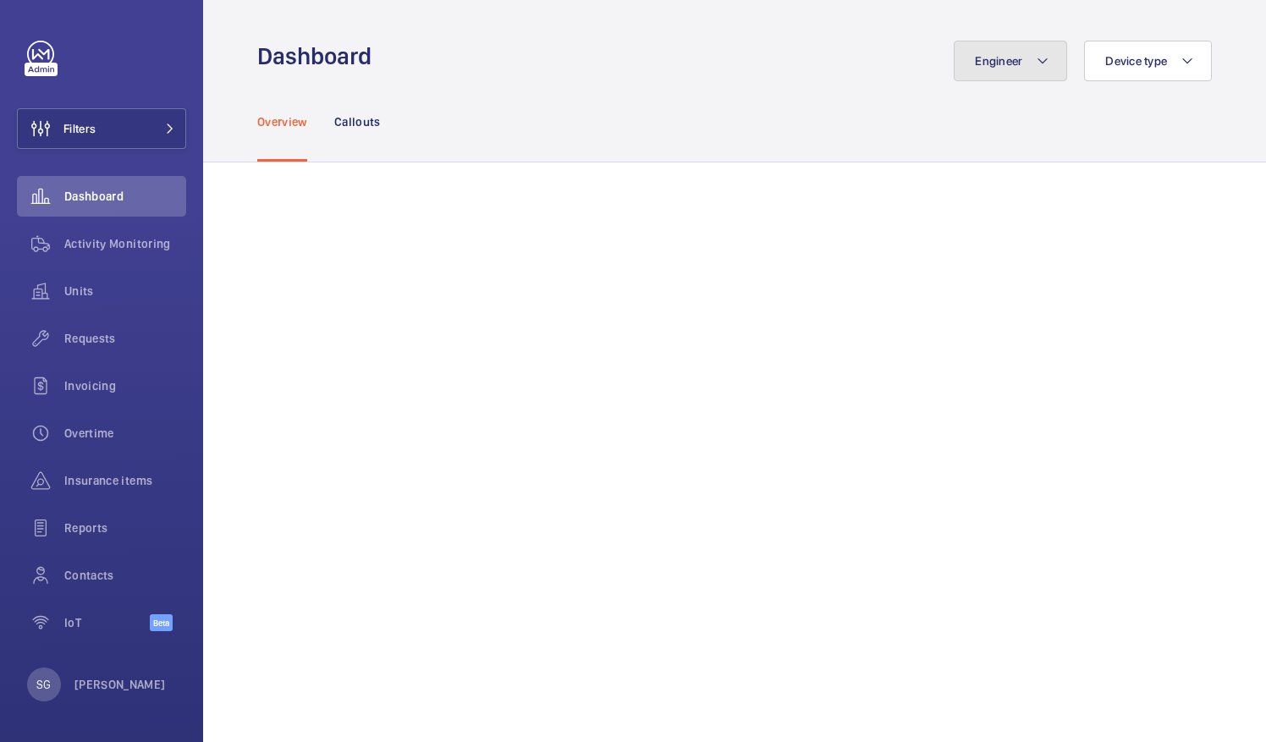
click at [987, 67] on span "Engineer" at bounding box center [998, 61] width 47 height 14
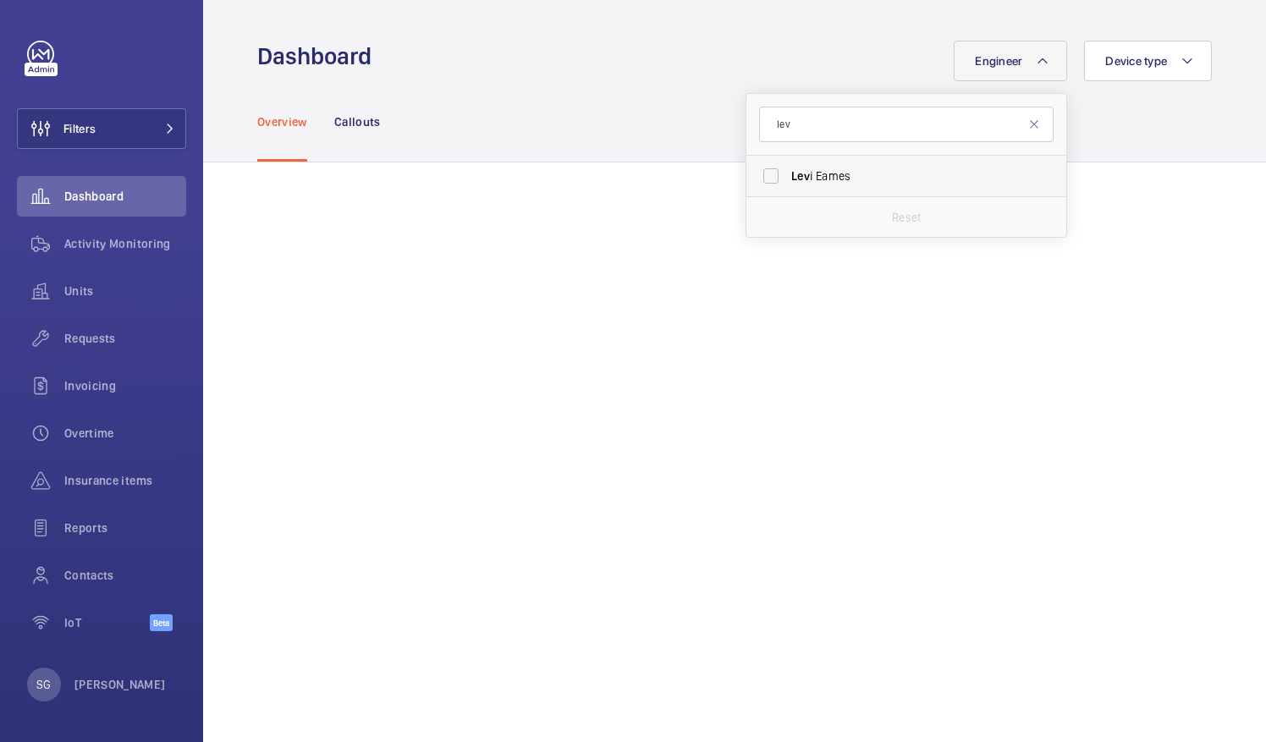
type input "lev"
click at [765, 181] on label "[PERSON_NAME]" at bounding box center [894, 176] width 295 height 41
click at [765, 181] on input "[PERSON_NAME]" at bounding box center [771, 176] width 34 height 34
click at [764, 176] on label "[PERSON_NAME]" at bounding box center [894, 176] width 295 height 41
click at [764, 176] on input "[PERSON_NAME]" at bounding box center [771, 176] width 34 height 34
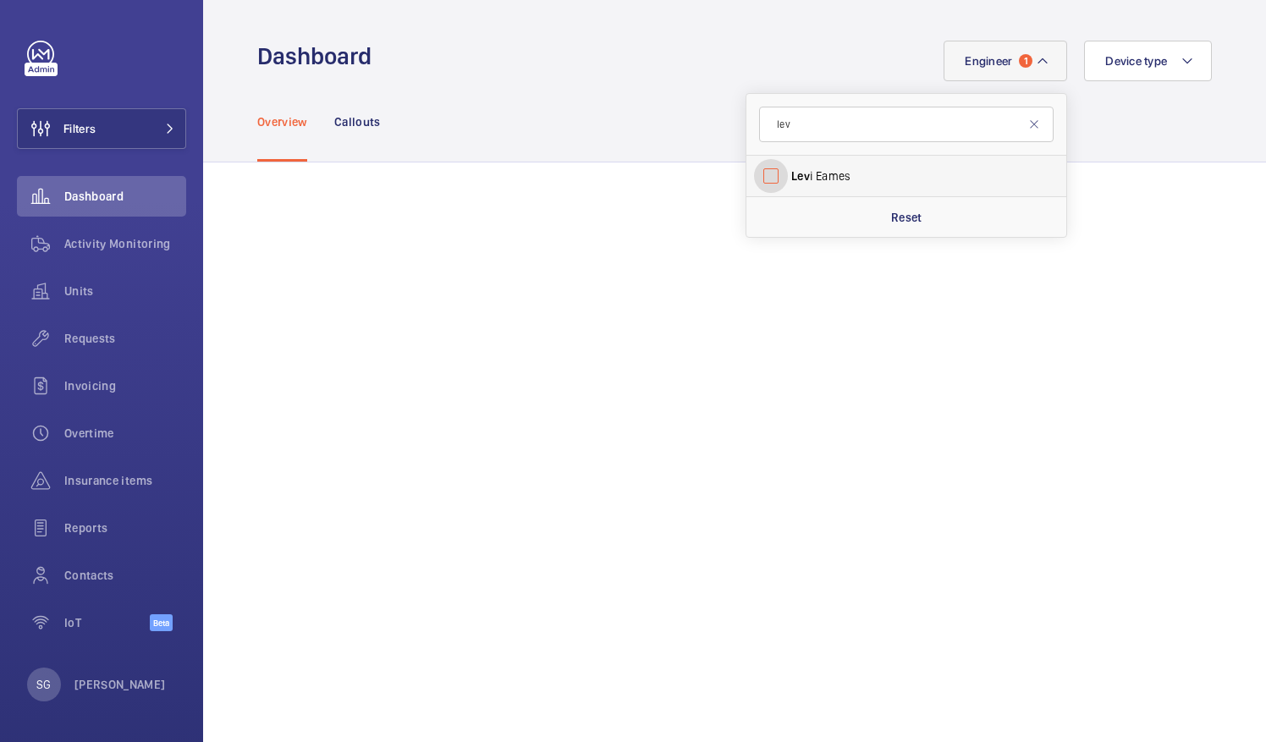
checkbox input "false"
click at [809, 124] on input "lev" at bounding box center [906, 125] width 295 height 36
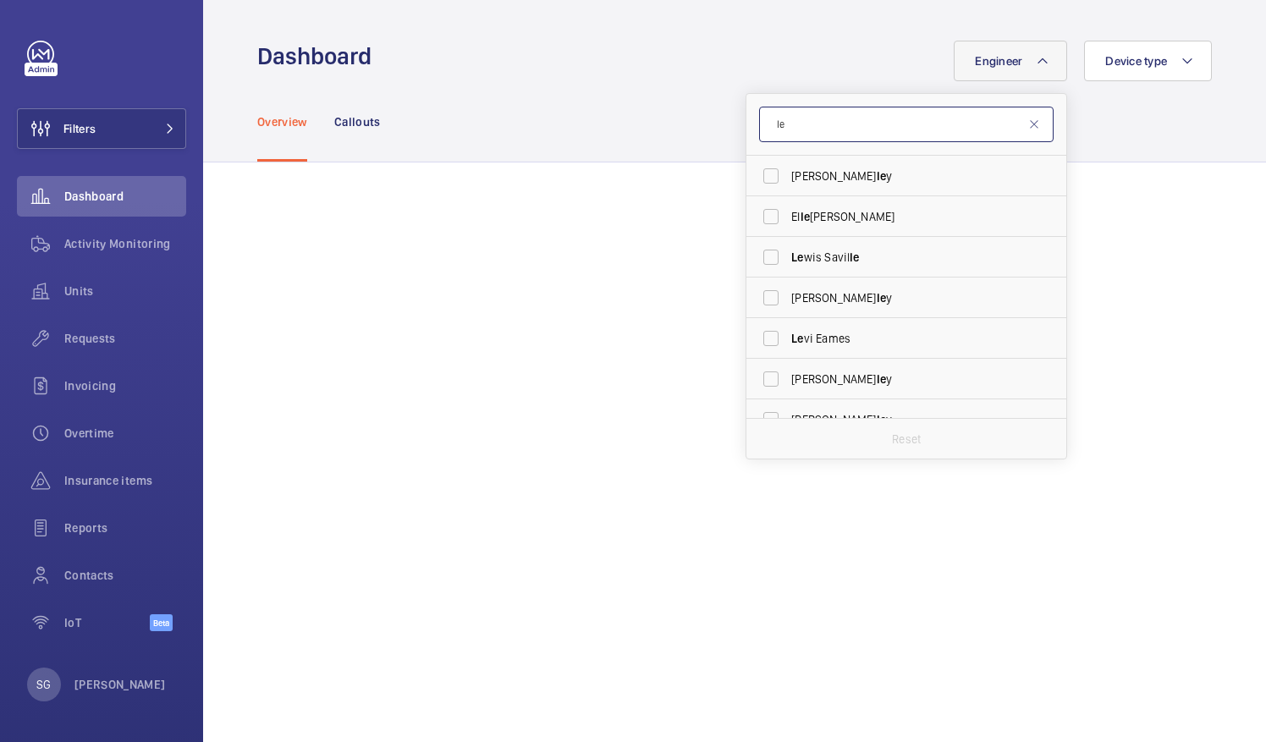
type input "l"
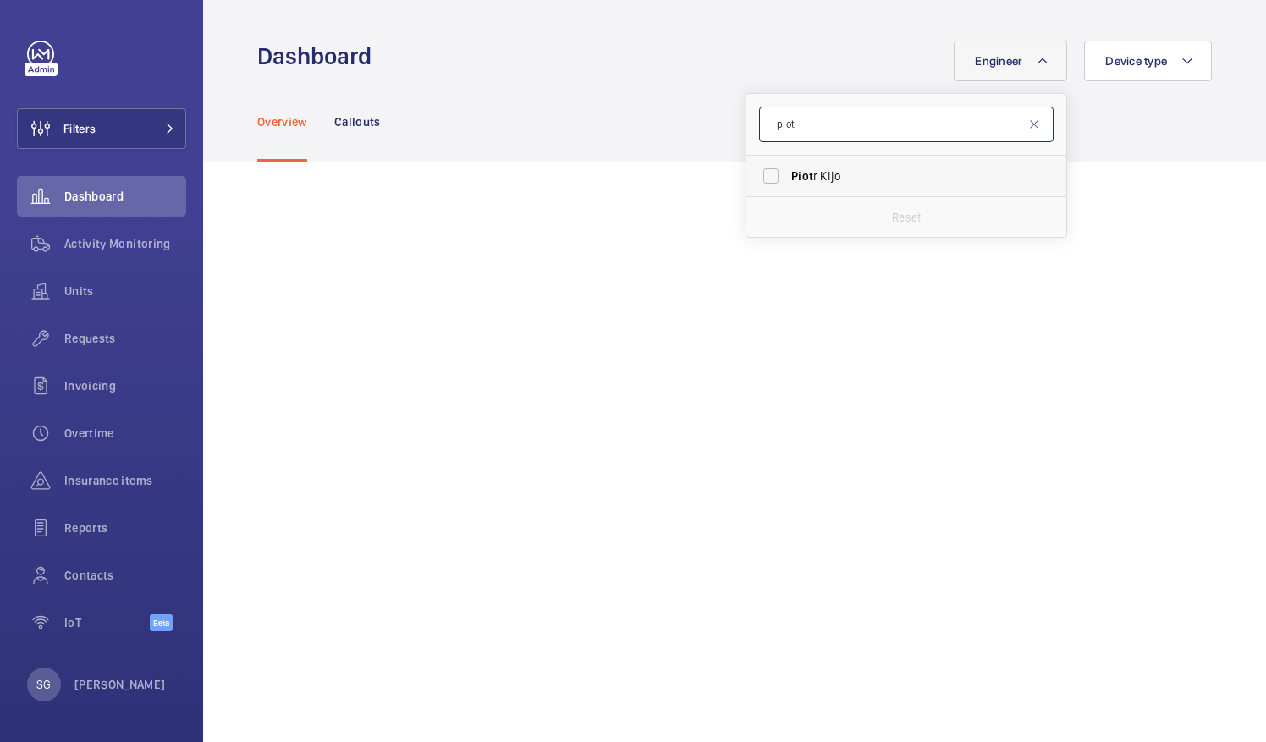
type input "piot"
click at [762, 174] on label "Piot r Kijo" at bounding box center [894, 176] width 295 height 41
click at [762, 174] on input "Piot r Kijo" at bounding box center [771, 176] width 34 height 34
checkbox input "true"
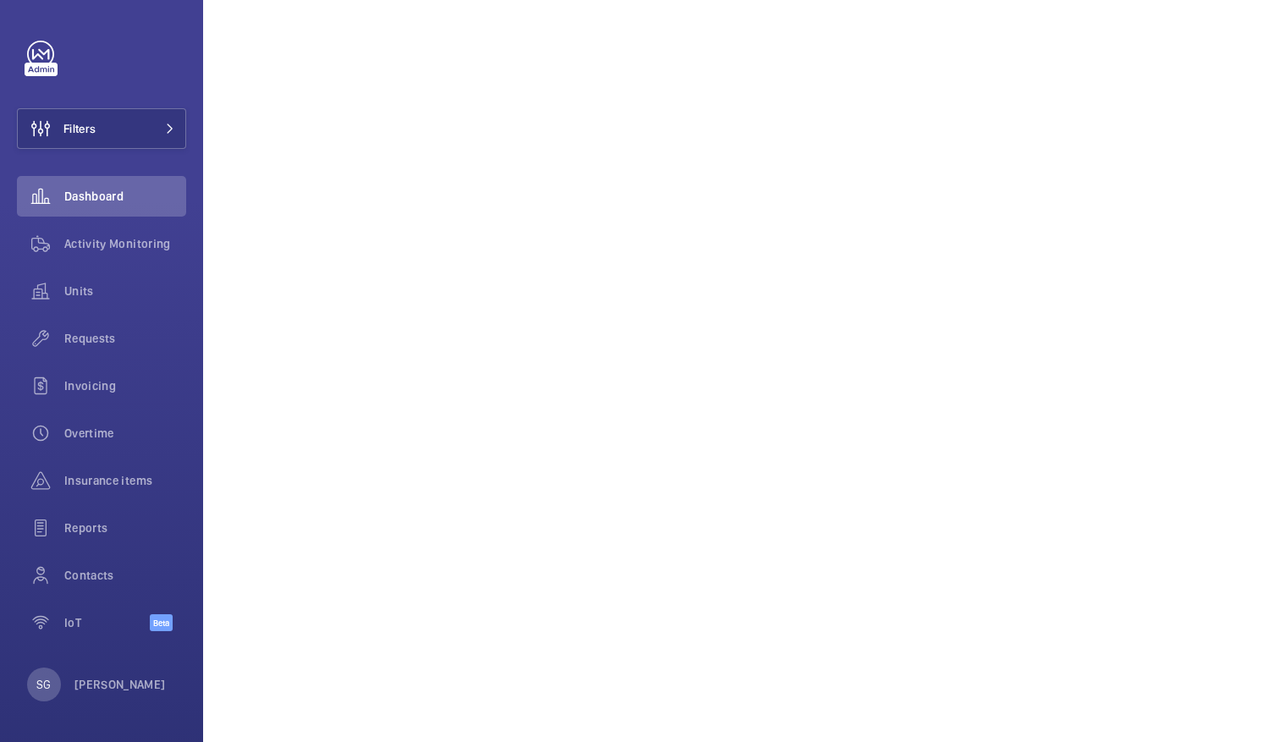
scroll to position [499, 0]
